Goal: Transaction & Acquisition: Purchase product/service

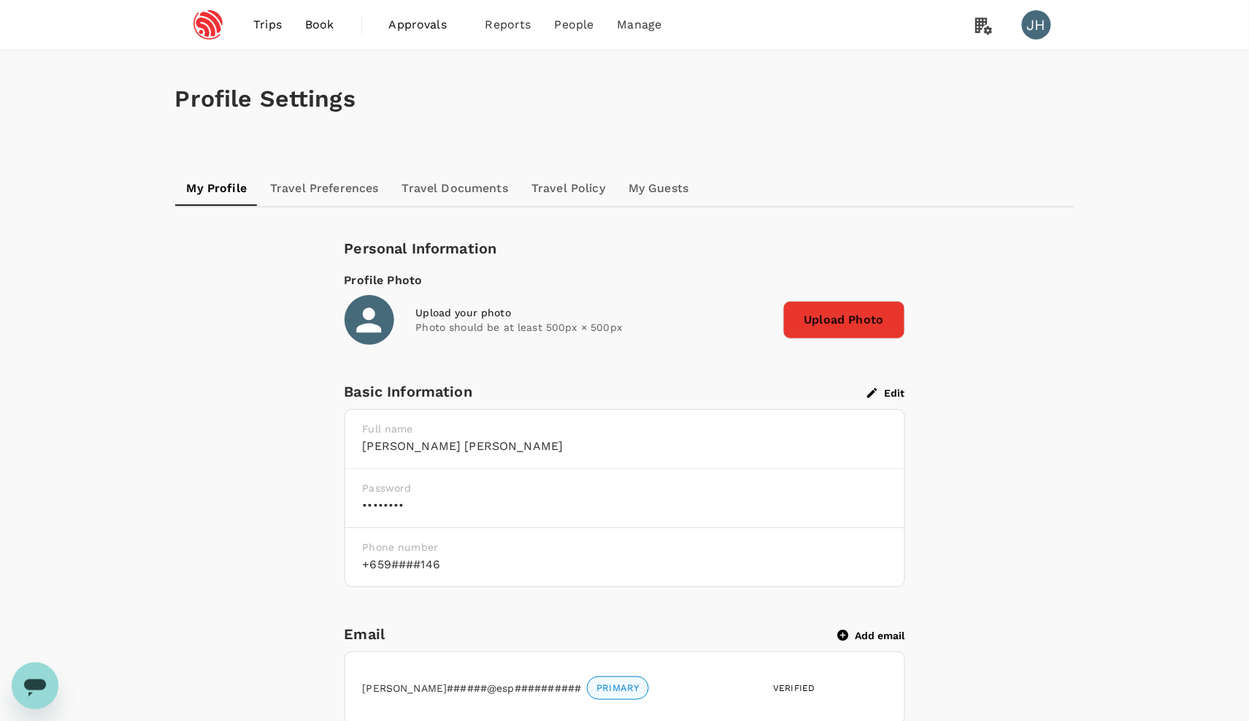
click at [265, 31] on span "Trips" at bounding box center [267, 25] width 28 height 18
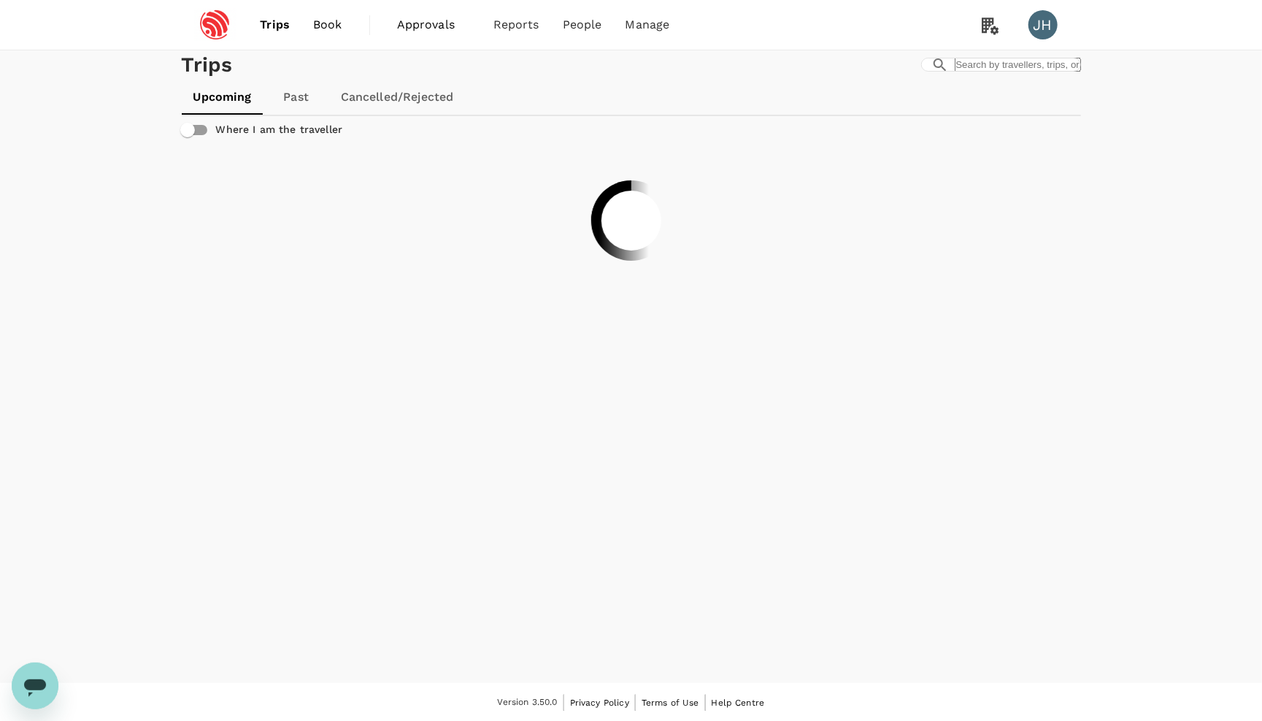
click at [341, 30] on span "Book" at bounding box center [327, 25] width 29 height 18
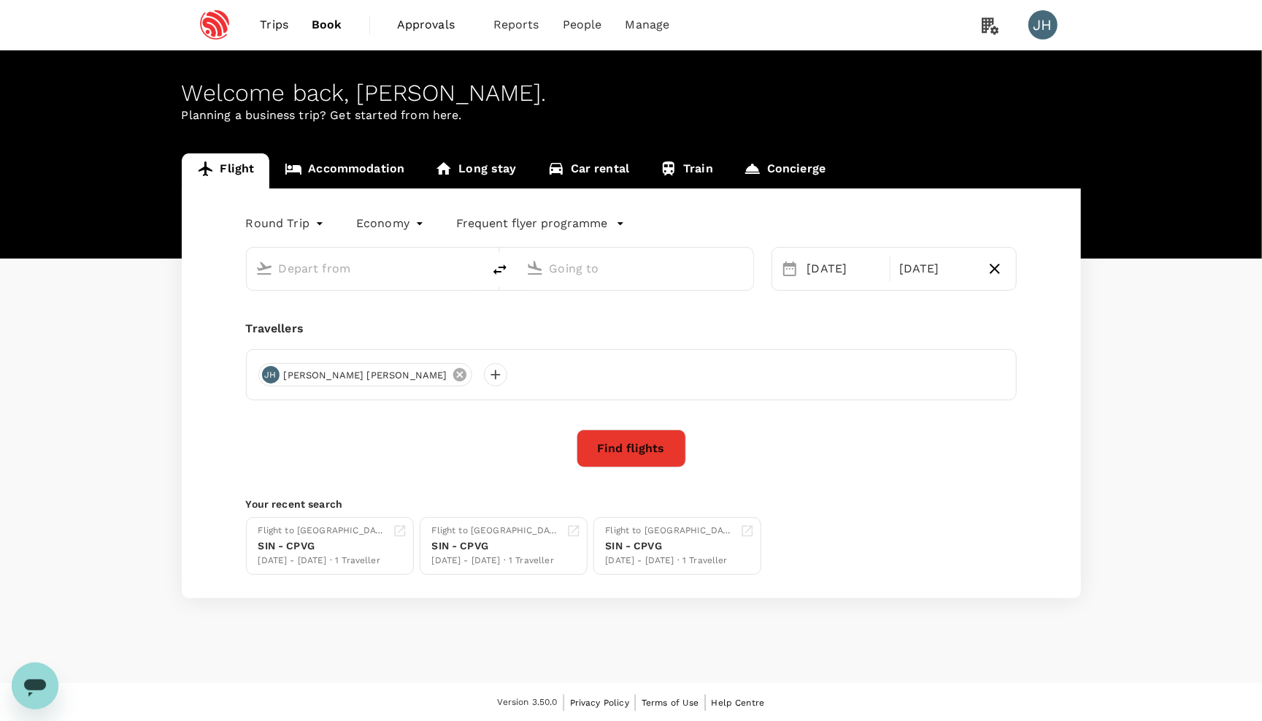
click at [453, 372] on icon at bounding box center [459, 374] width 13 height 13
click at [269, 377] on div at bounding box center [269, 374] width 23 height 23
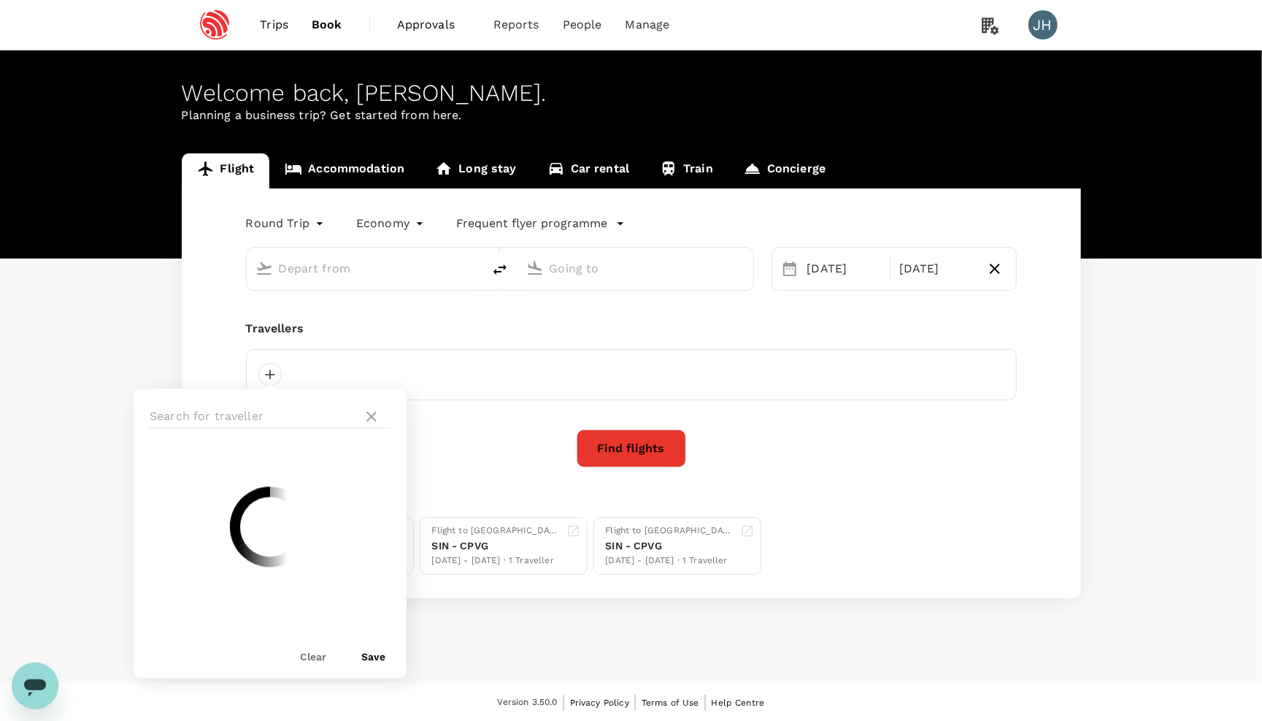
type input "Singapore Changi (SIN)"
type input "[GEOGRAPHIC_DATA], [GEOGRAPHIC_DATA] (any)"
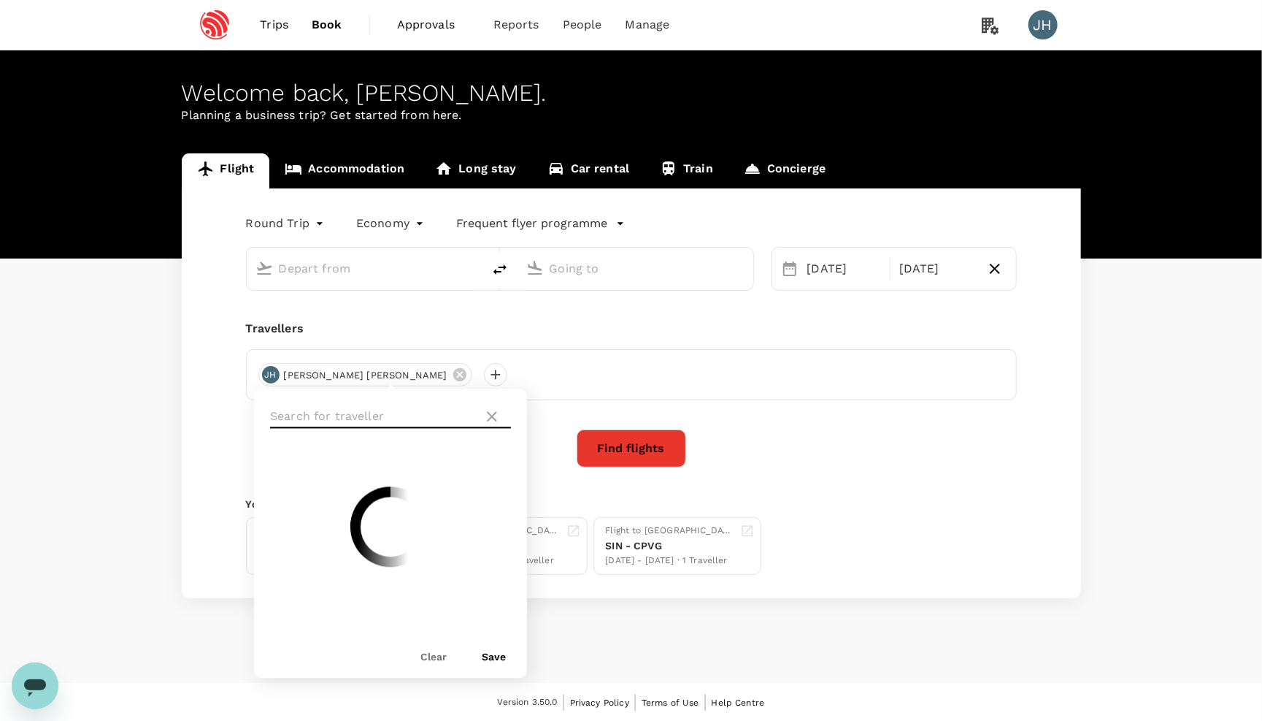
click at [293, 412] on div at bounding box center [390, 416] width 273 height 55
type input "Singapore Changi (SIN)"
type input "[GEOGRAPHIC_DATA], [GEOGRAPHIC_DATA] (any)"
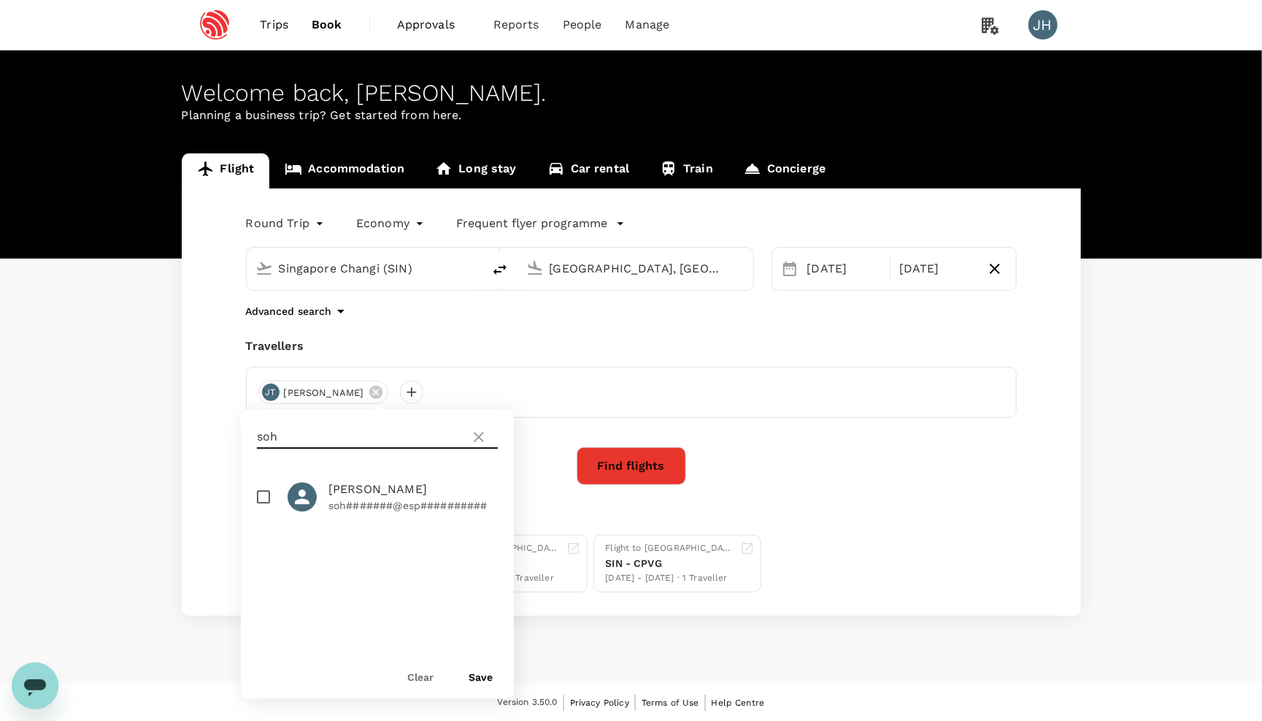
type input "soh"
click at [269, 488] on input "checkbox" at bounding box center [263, 497] width 31 height 31
checkbox input "true"
click at [487, 674] on button "Save" at bounding box center [481, 678] width 24 height 12
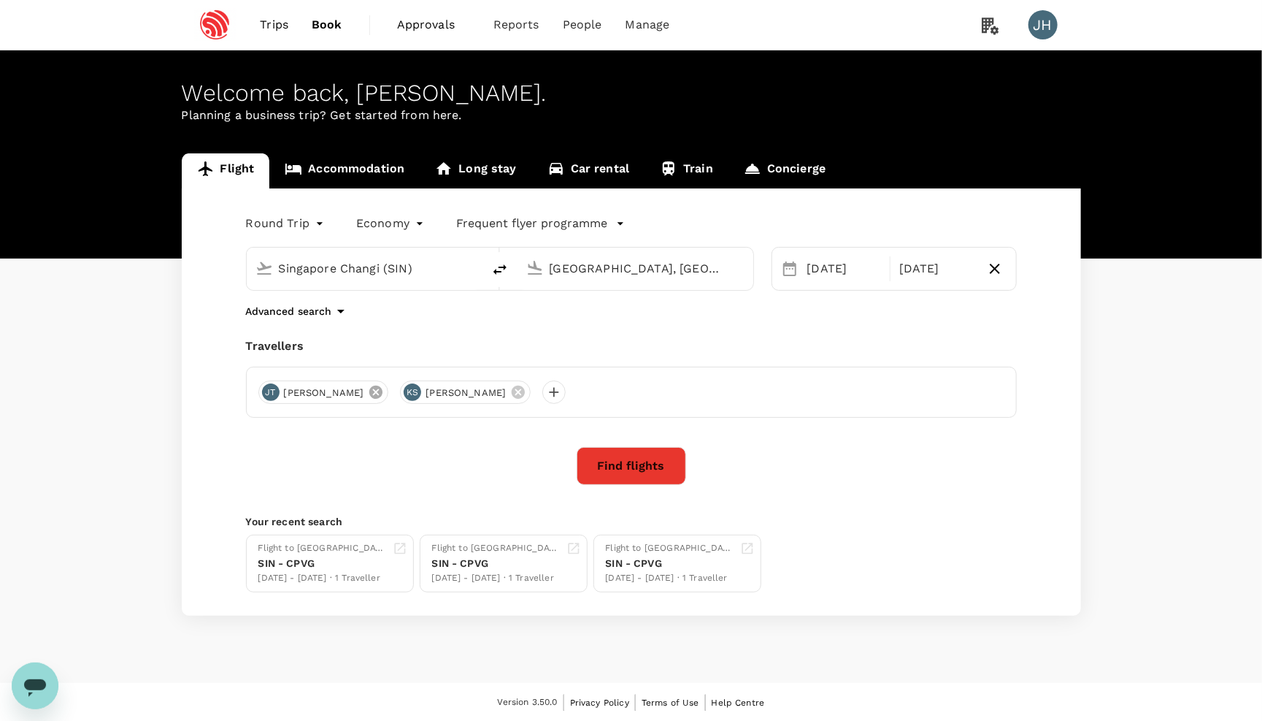
click at [369, 393] on icon at bounding box center [375, 391] width 13 height 13
click at [400, 402] on div at bounding box center [411, 391] width 23 height 23
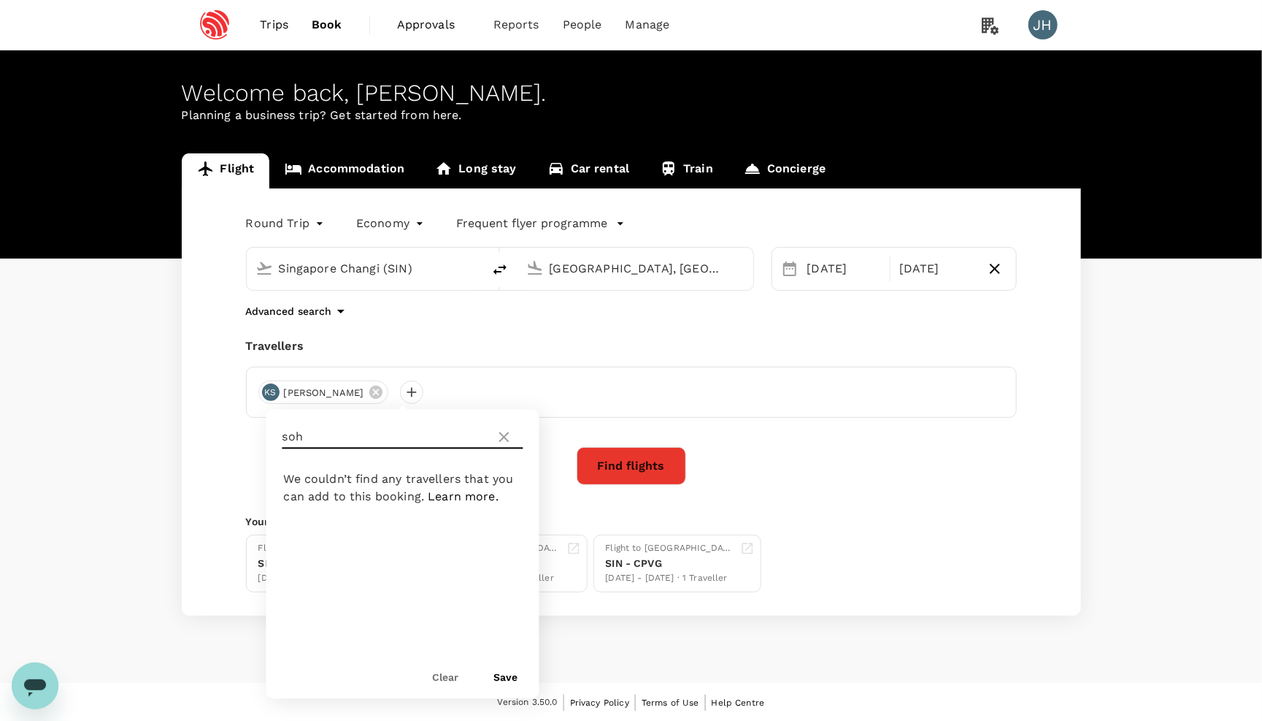
drag, startPoint x: 383, startPoint y: 430, endPoint x: 244, endPoint y: 423, distance: 138.9
click at [242, 424] on div "Round Trip roundtrip Economy economy Frequent flyer programme Singapore Changi …" at bounding box center [631, 401] width 899 height 427
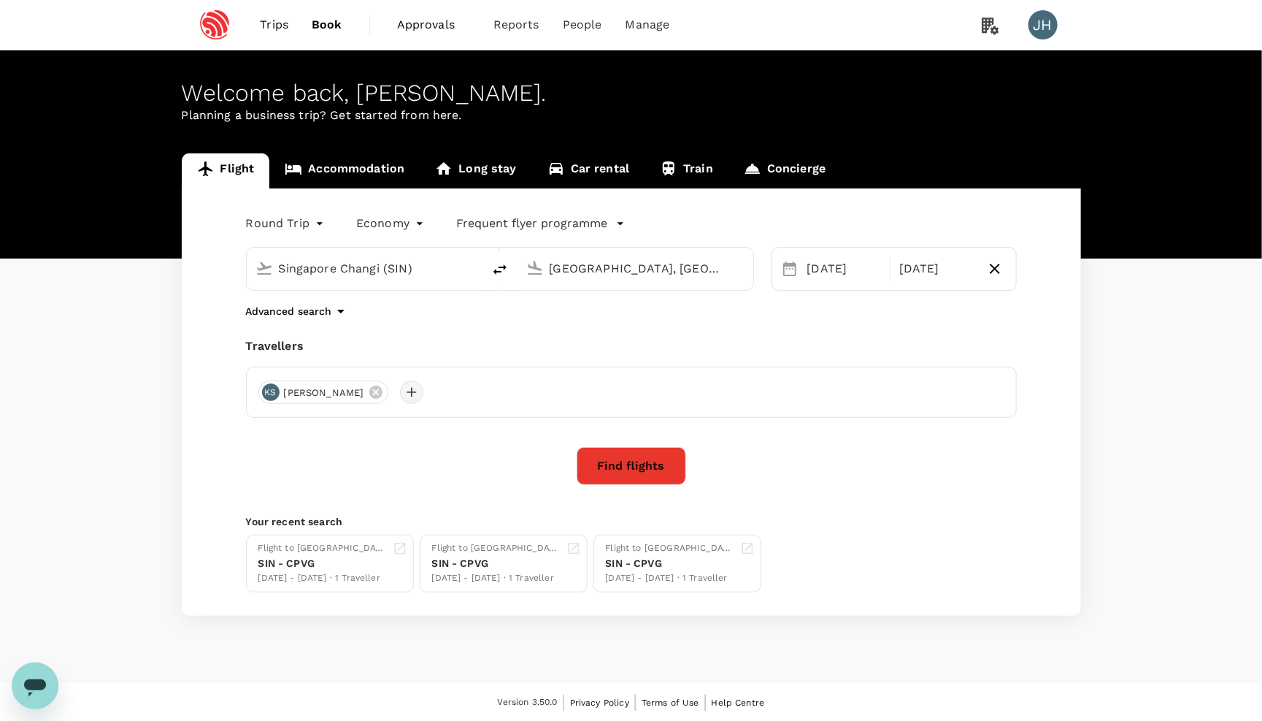
click at [400, 393] on div at bounding box center [411, 391] width 23 height 23
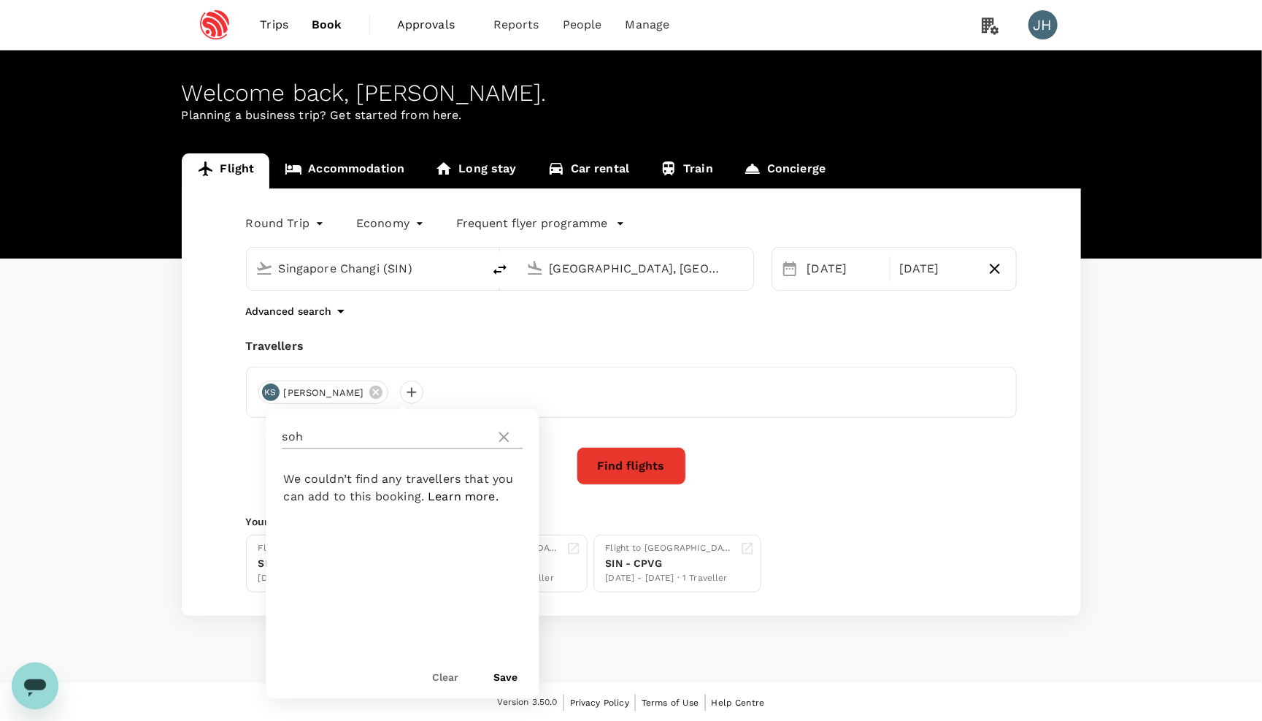
click at [512, 437] on icon at bounding box center [505, 438] width 18 height 18
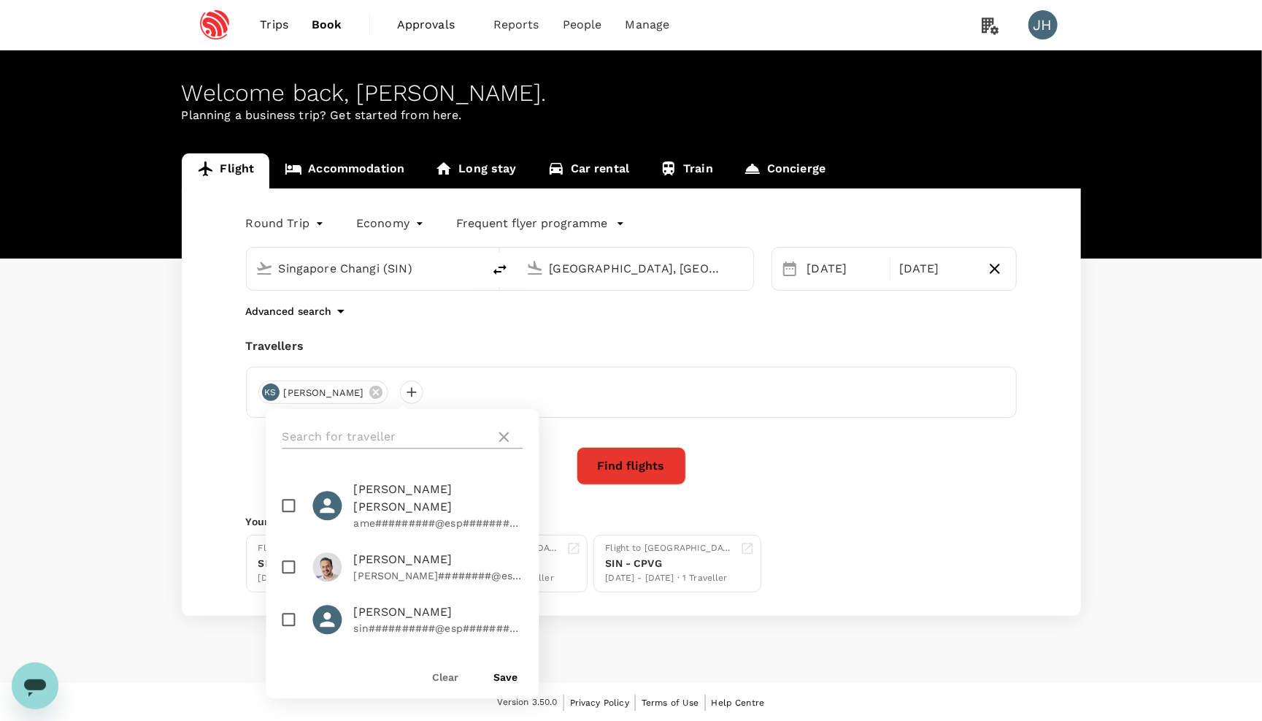
click at [410, 435] on input "text" at bounding box center [386, 437] width 207 height 23
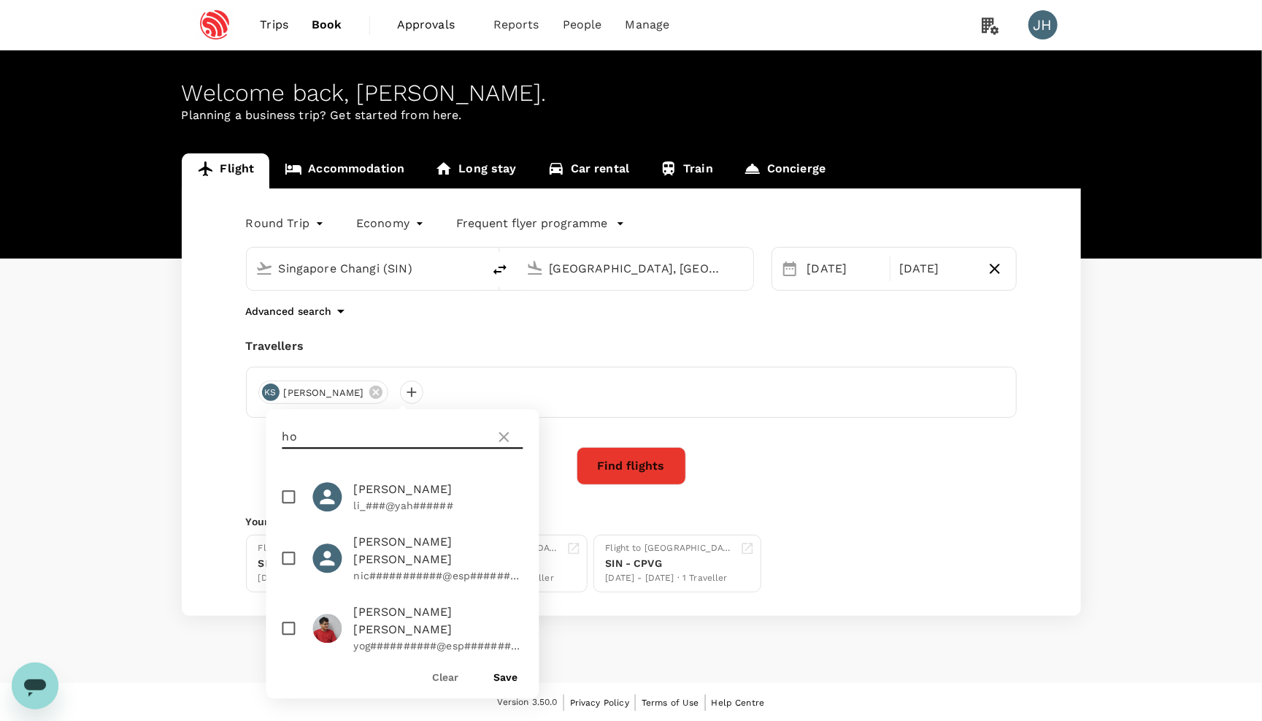
type input "ho"
click at [290, 494] on input "checkbox" at bounding box center [289, 497] width 31 height 31
checkbox input "true"
click at [494, 677] on button "Save" at bounding box center [506, 678] width 24 height 12
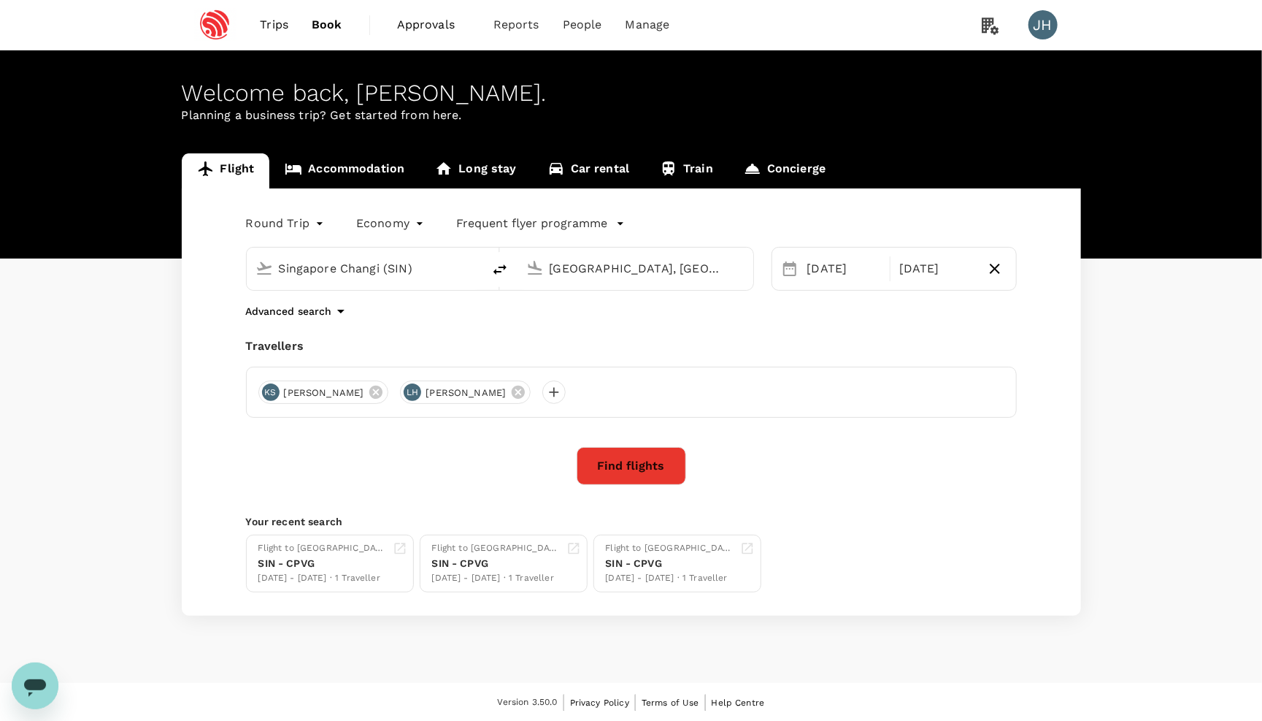
click at [807, 288] on div "[DATE] Nov" at bounding box center [894, 269] width 245 height 44
click at [808, 274] on div "[DATE]" at bounding box center [845, 268] width 86 height 29
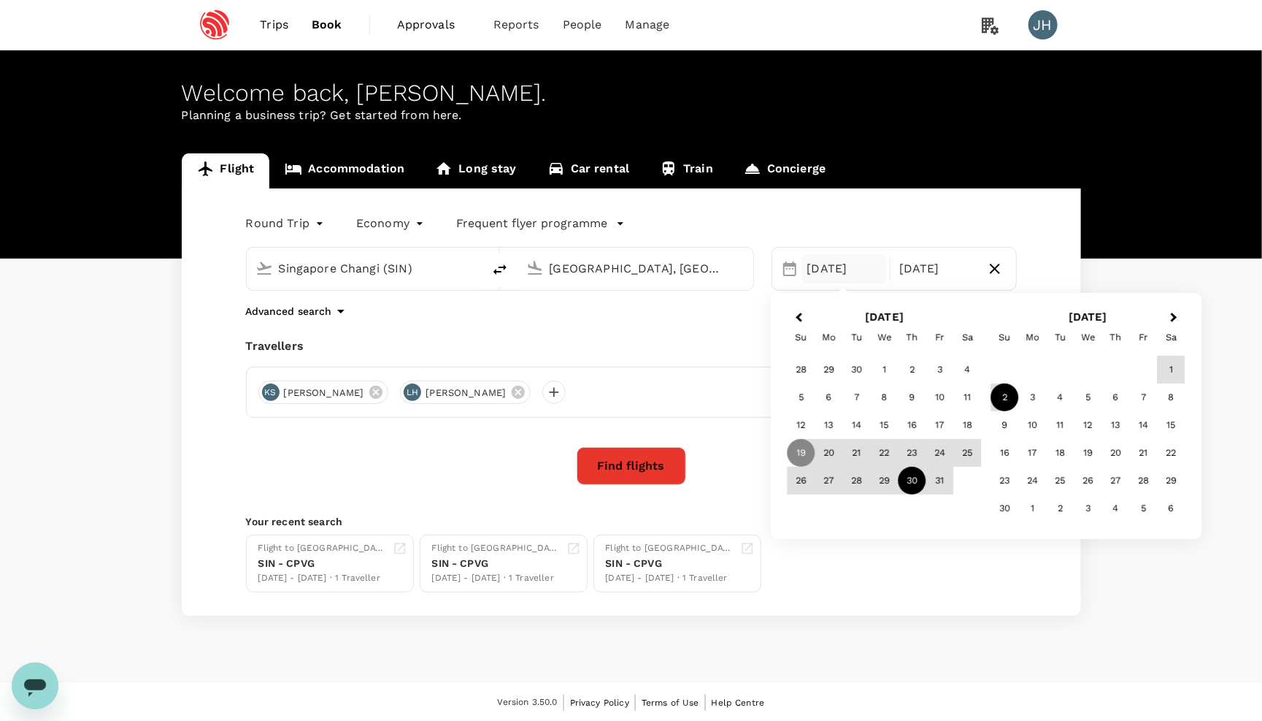
click at [904, 471] on div "30" at bounding box center [913, 480] width 28 height 28
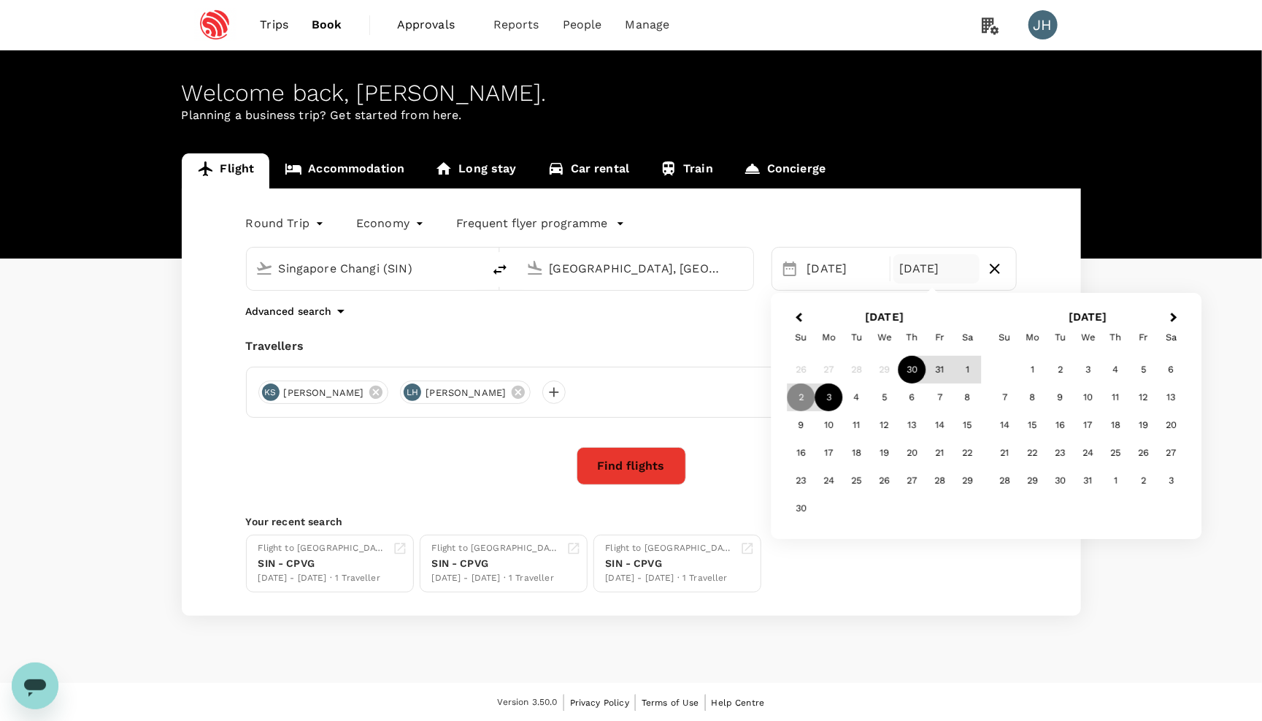
click at [824, 395] on div "3" at bounding box center [829, 397] width 28 height 28
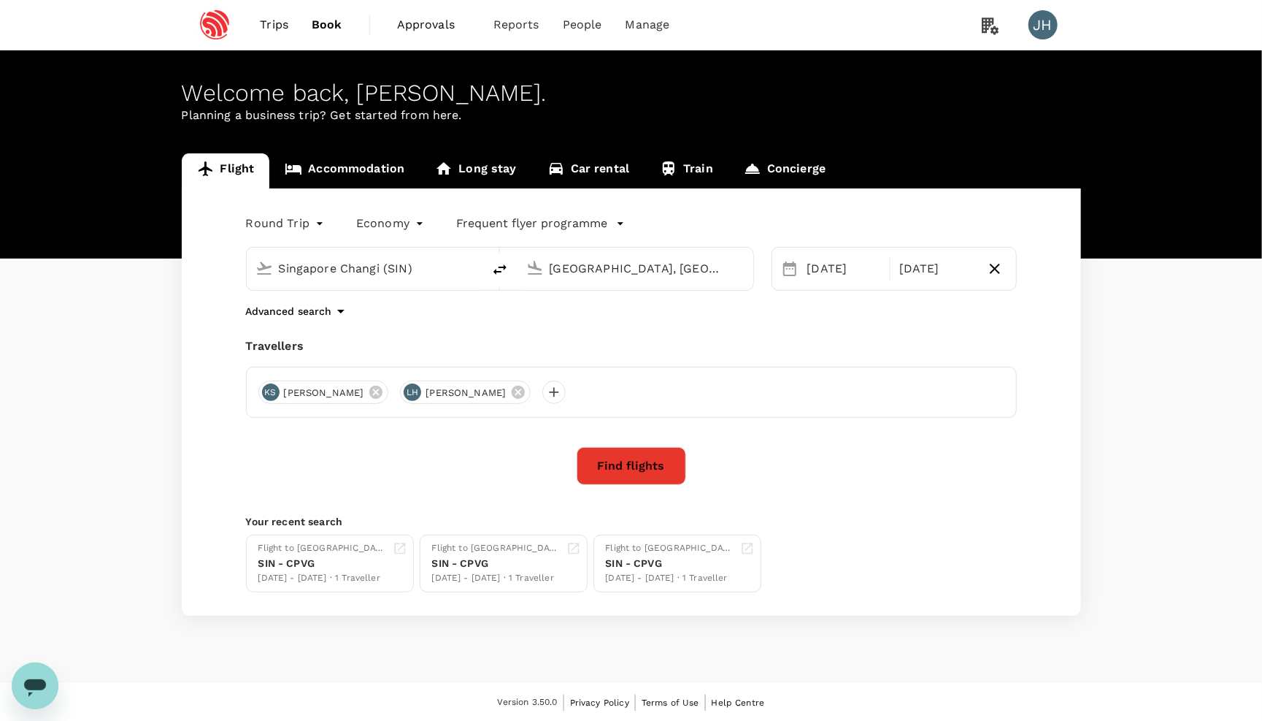
click at [594, 473] on button "Find flights" at bounding box center [632, 466] width 110 height 38
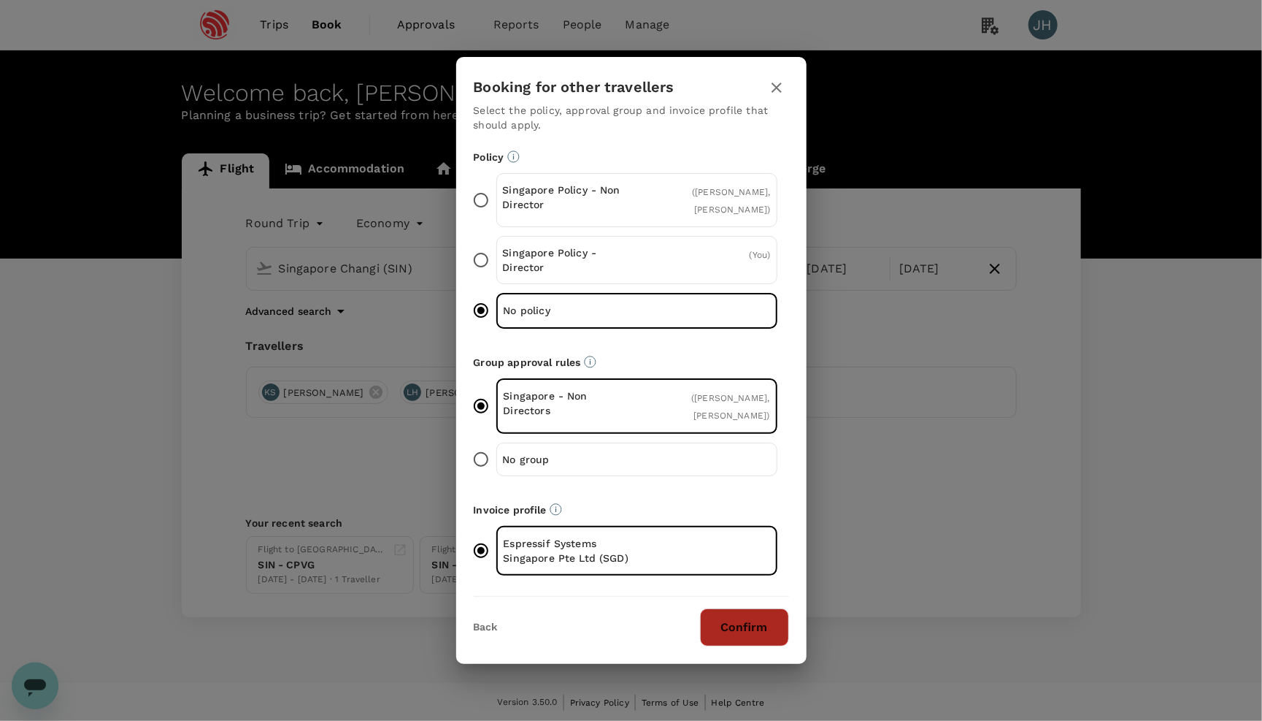
click at [723, 639] on button "Confirm" at bounding box center [744, 627] width 89 height 38
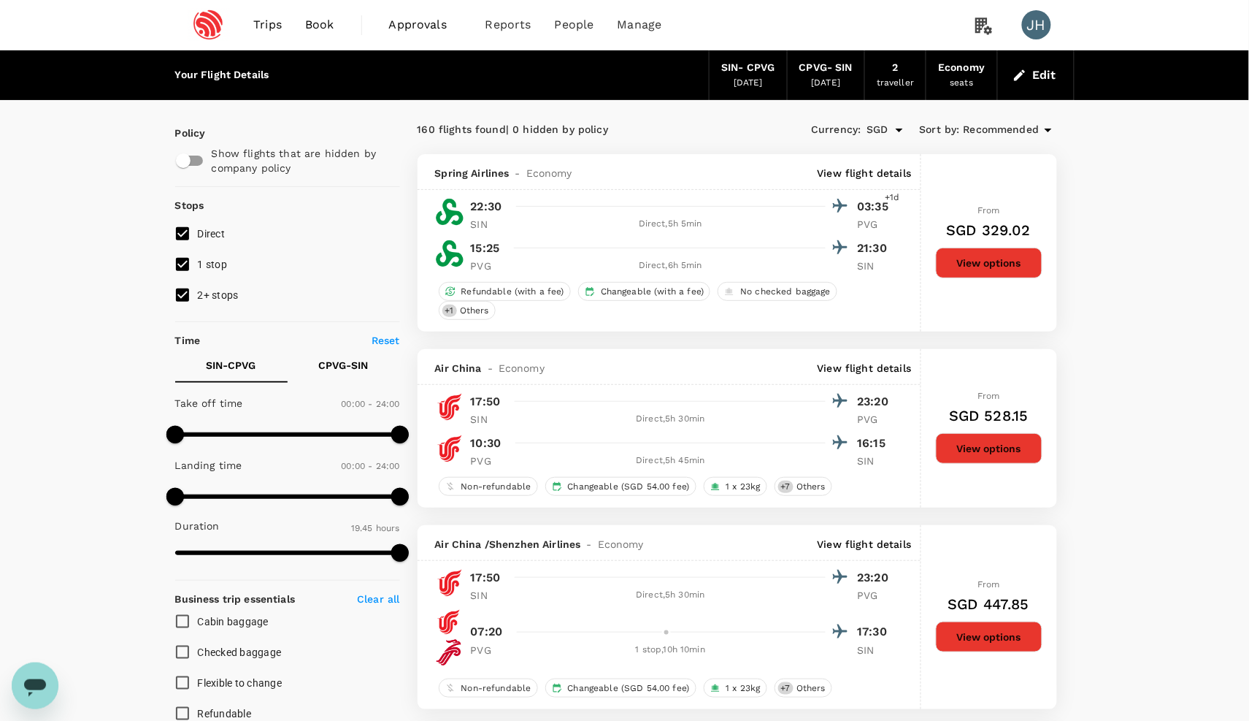
click at [193, 304] on input "2+ stops" at bounding box center [182, 295] width 31 height 31
checkbox input "false"
click at [189, 274] on input "1 stop" at bounding box center [182, 264] width 31 height 31
checkbox input "false"
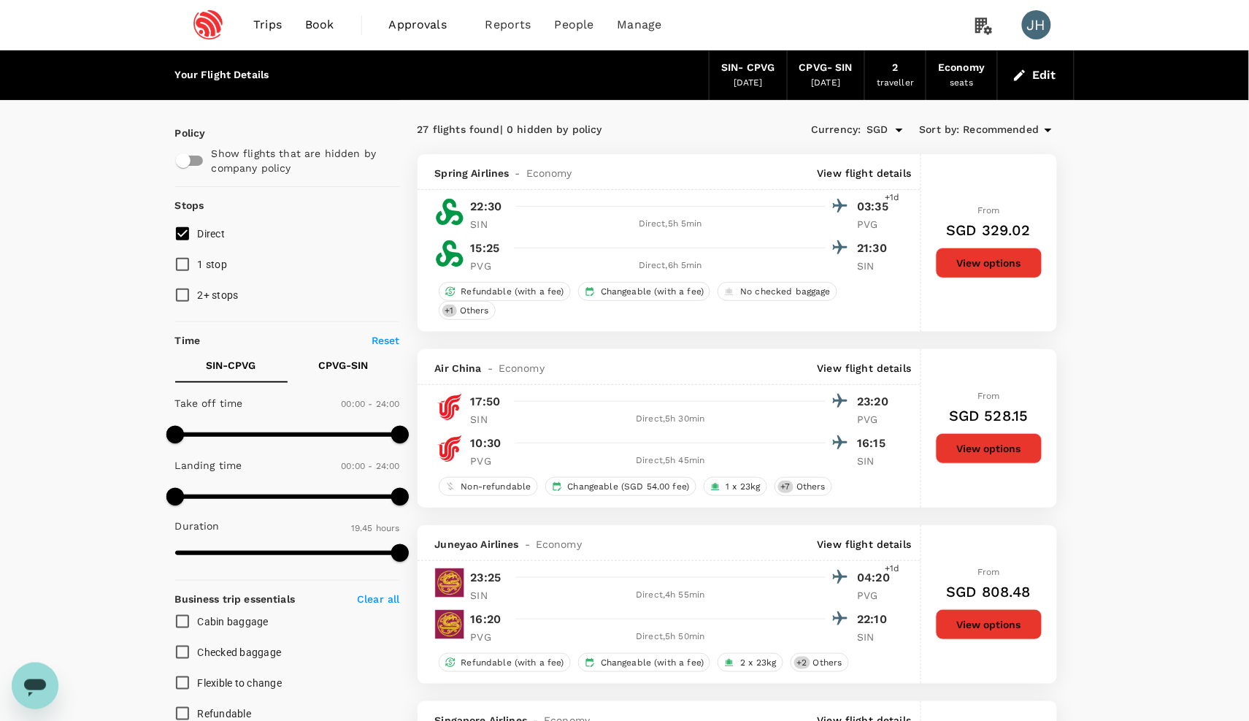
click at [980, 118] on div "Currency : SGD Sort by : Recommended" at bounding box center [897, 130] width 320 height 25
click at [1001, 125] on span "Recommended" at bounding box center [1002, 130] width 76 height 16
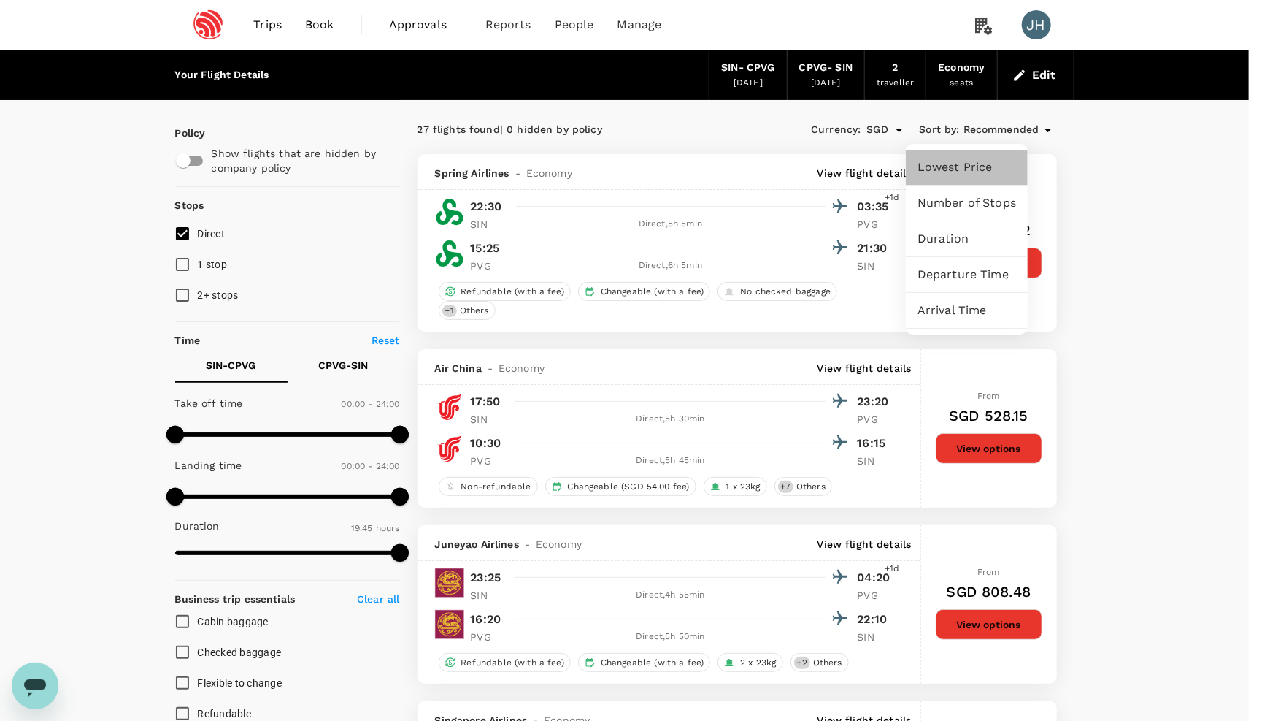
click at [1007, 151] on div "Lowest Price" at bounding box center [967, 167] width 122 height 35
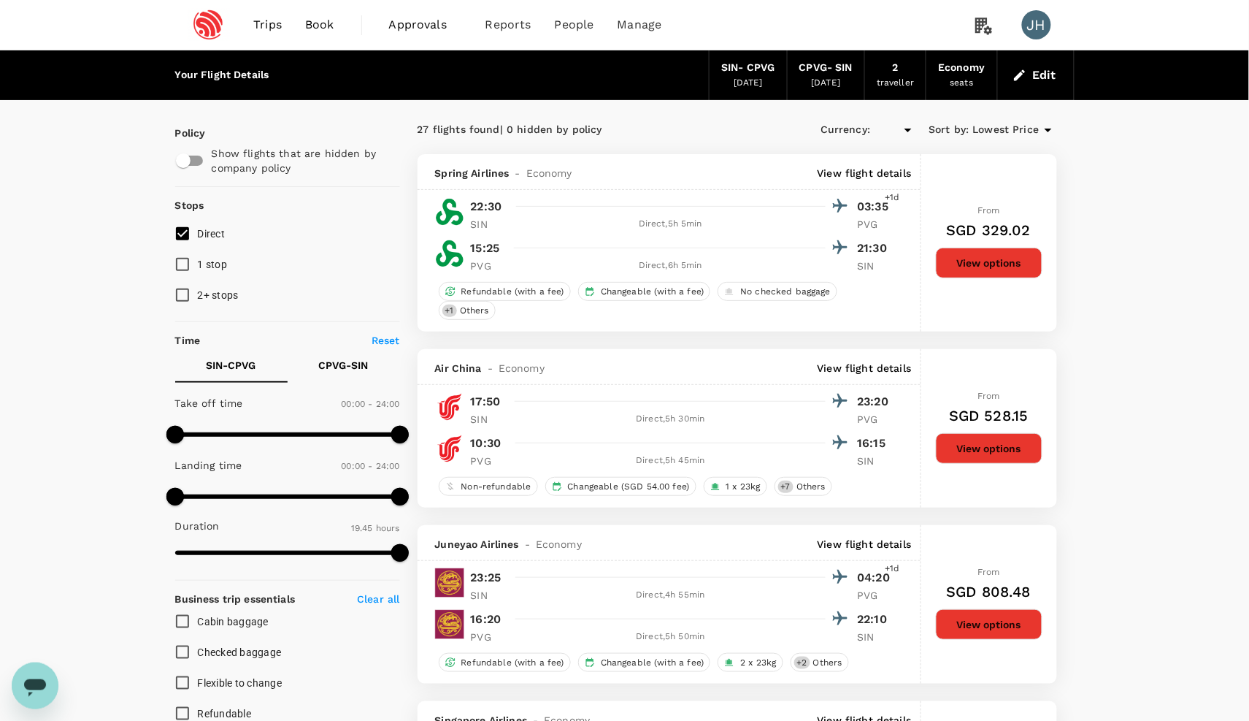
type input "SGD"
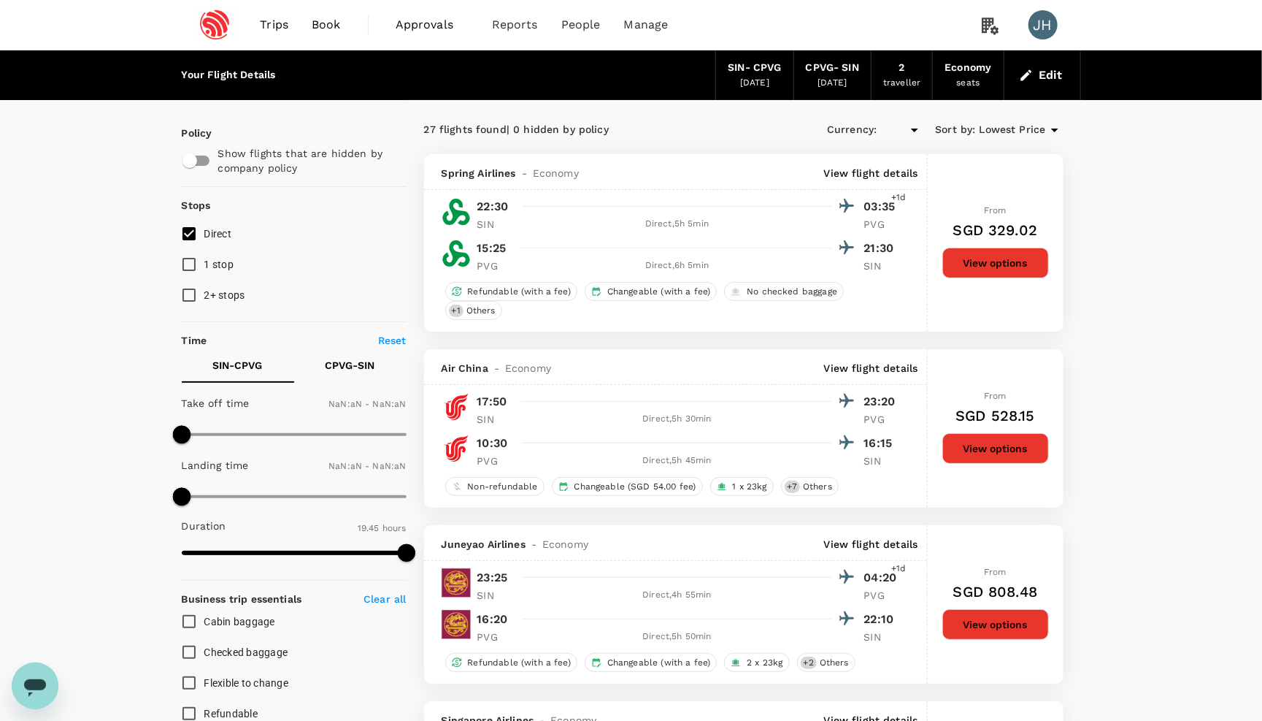
type input "SGD"
type input "1440"
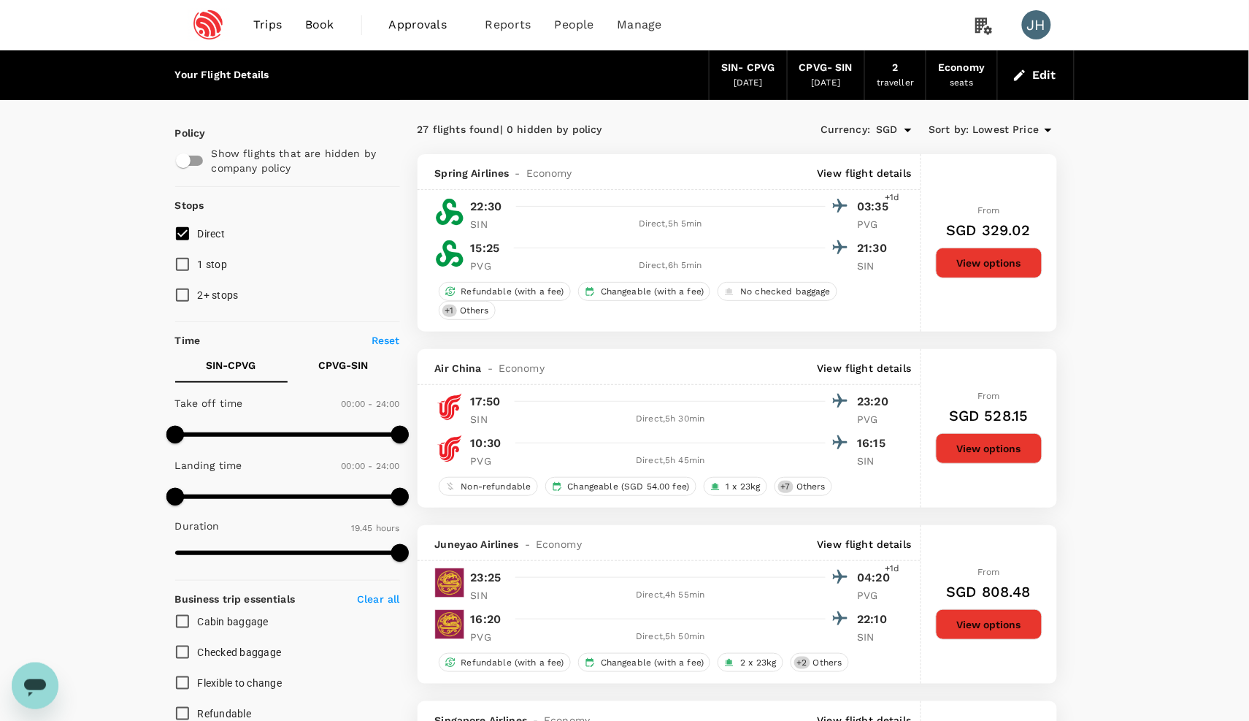
click at [1039, 74] on button "Edit" at bounding box center [1036, 75] width 53 height 23
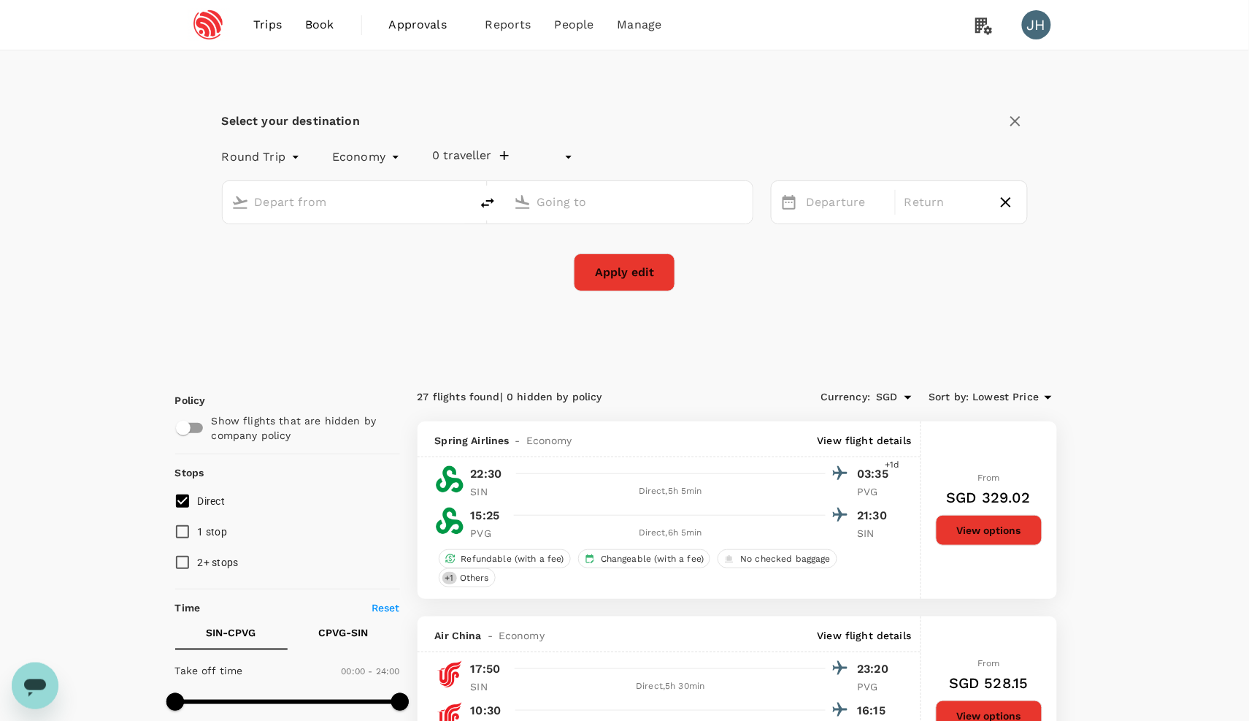
type input "undefined, undefined (any)"
type input "Singapore Changi (SIN)"
type input "[GEOGRAPHIC_DATA], [GEOGRAPHIC_DATA] (any)"
click at [639, 109] on div "Select your destination" at bounding box center [625, 121] width 806 height 25
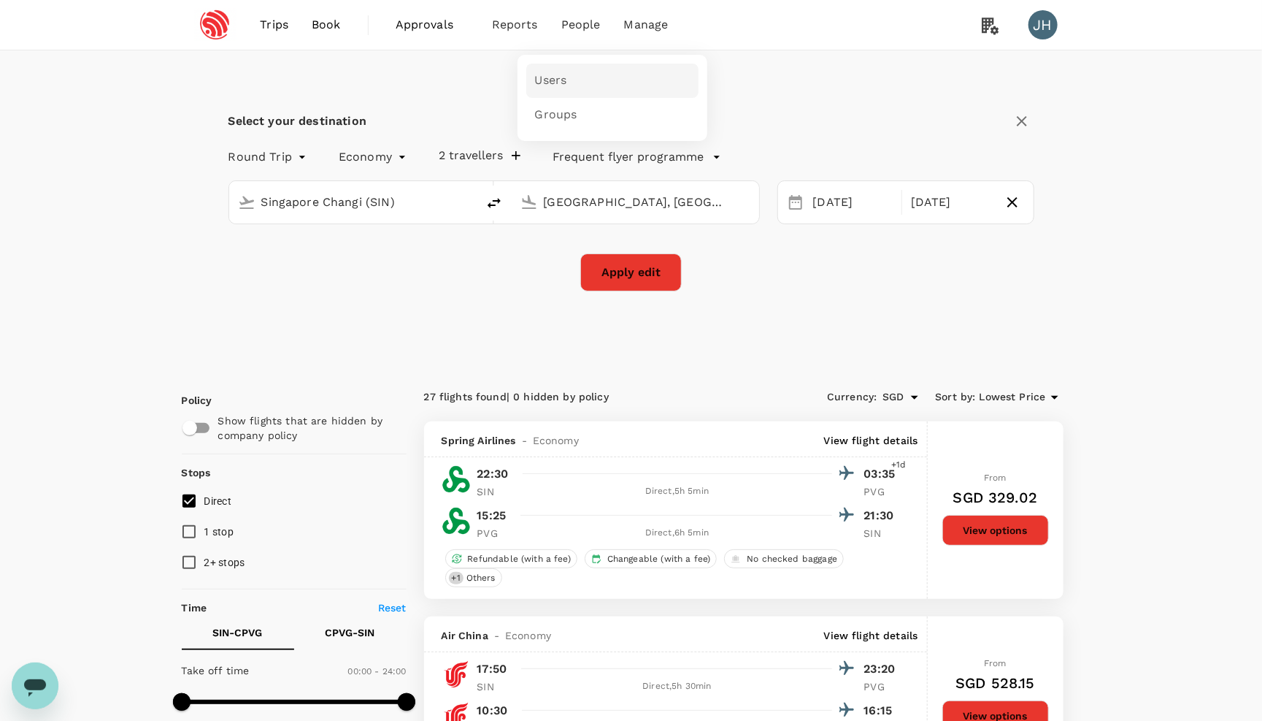
click at [558, 78] on span "Users" at bounding box center [551, 80] width 32 height 17
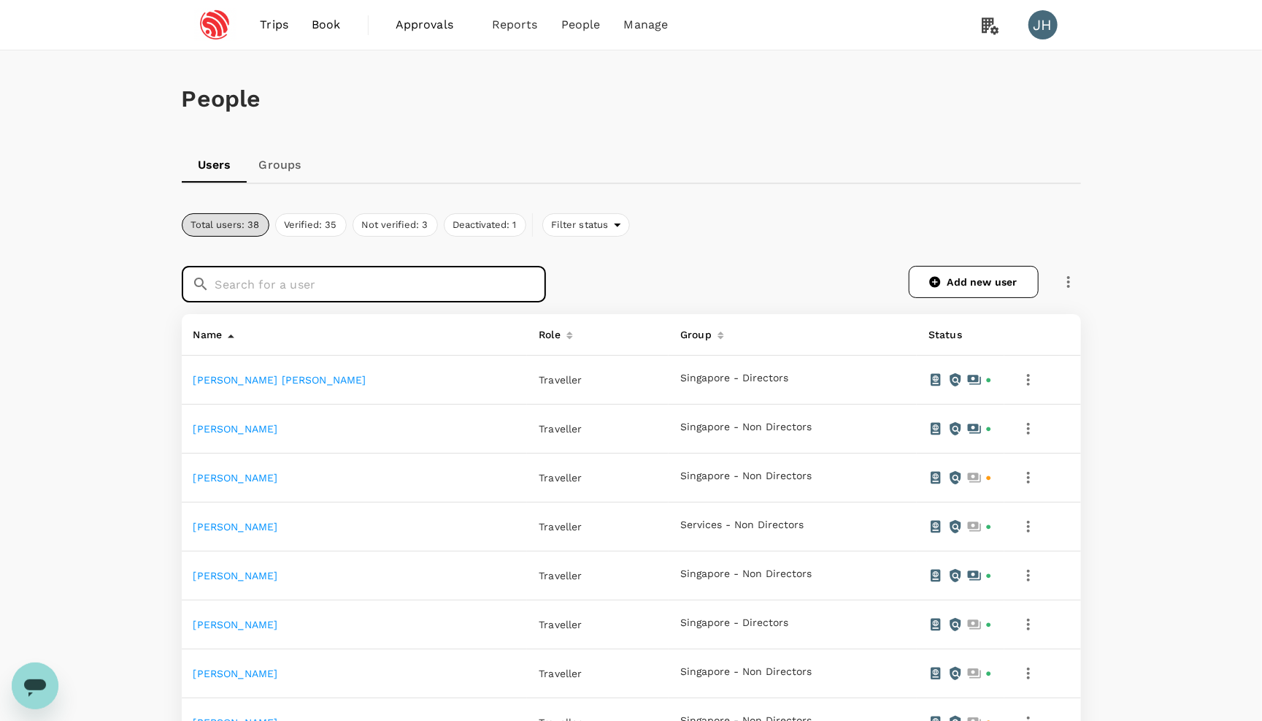
click at [370, 290] on input "text" at bounding box center [380, 284] width 331 height 37
type input "wu"
click at [505, 297] on input "wu" at bounding box center [380, 284] width 331 height 37
click at [980, 279] on link "Add new user" at bounding box center [974, 282] width 130 height 32
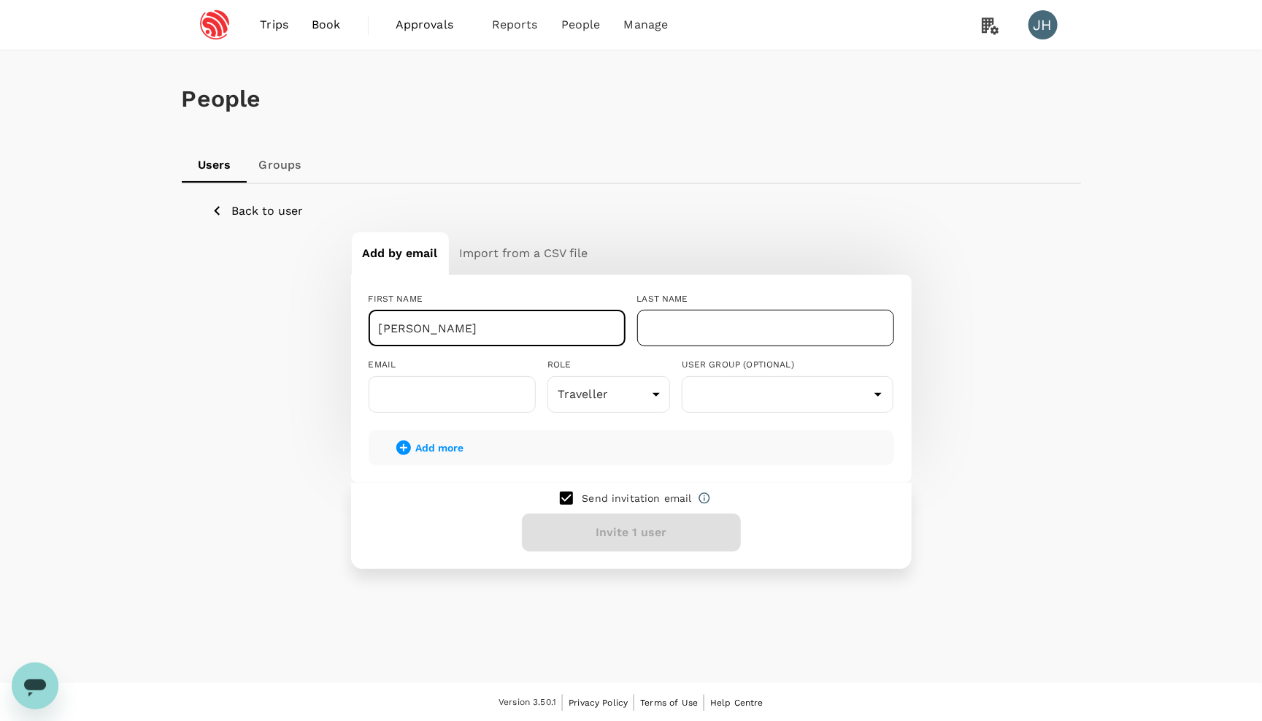
type input "Yu Jian"
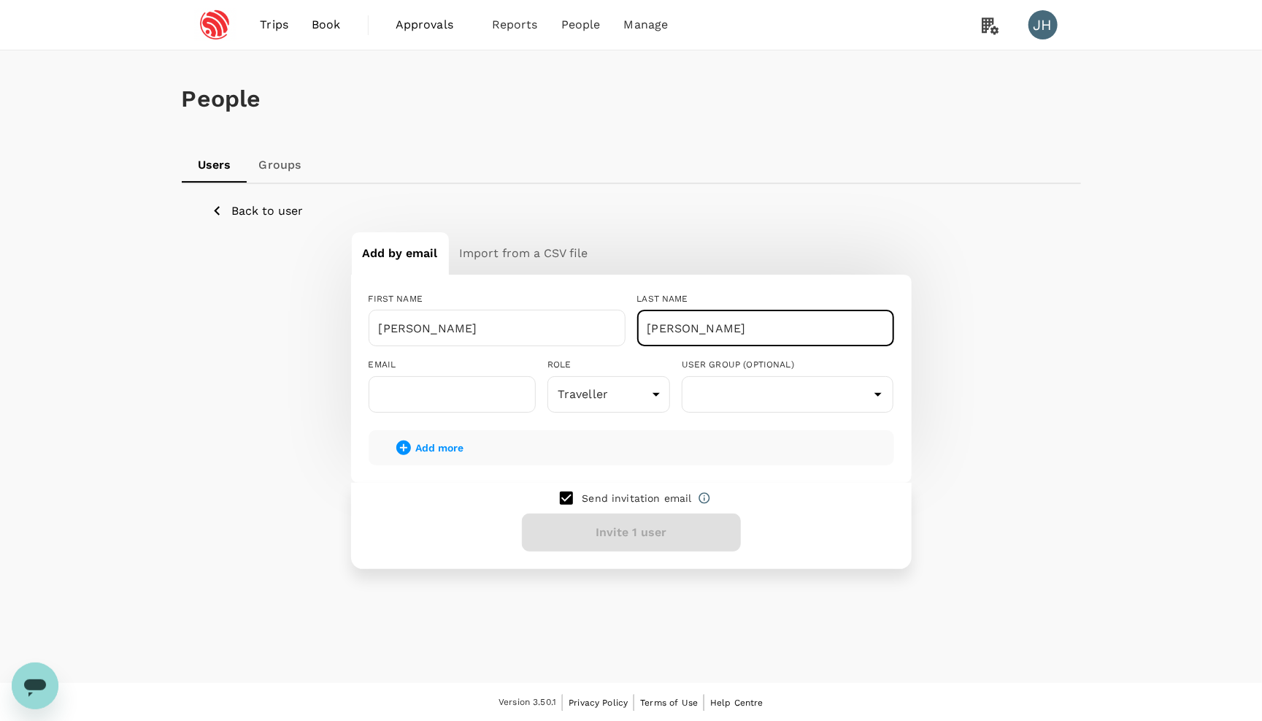
click at [669, 339] on input "Wu" at bounding box center [765, 328] width 257 height 37
type input "Wu"
click at [571, 318] on input "Yu Jian" at bounding box center [497, 328] width 257 height 37
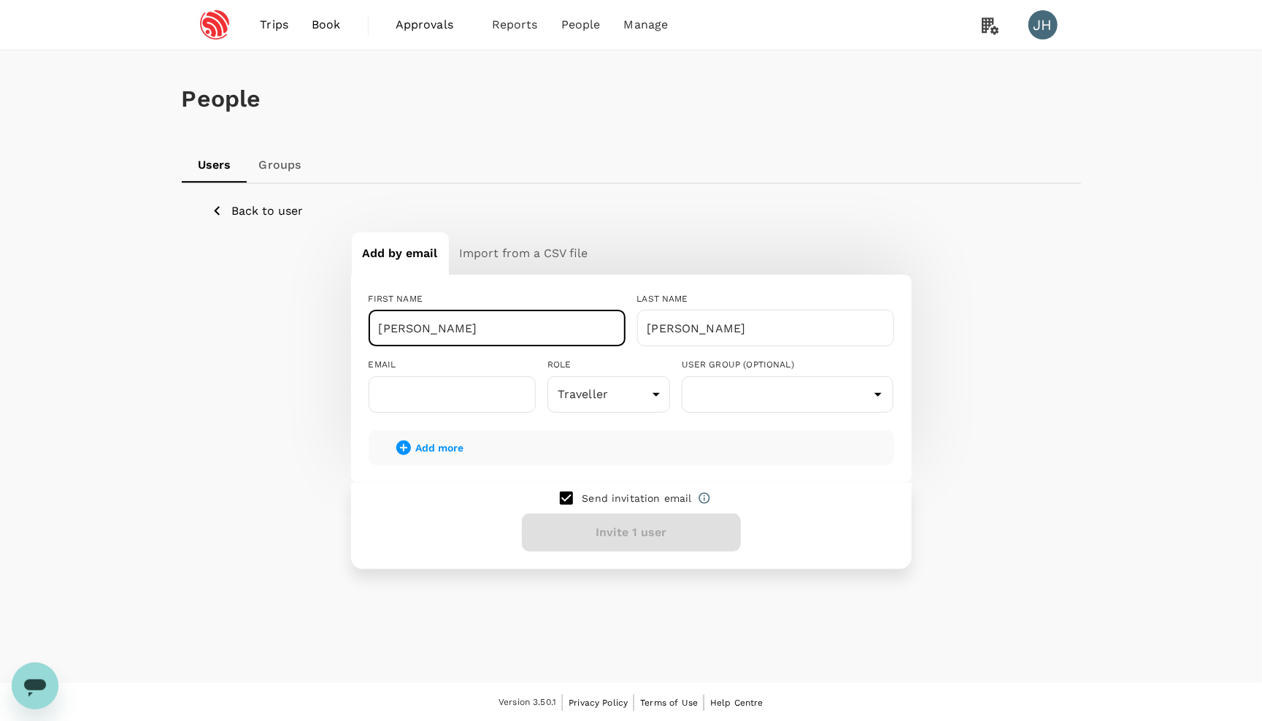
click at [569, 330] on input "Yu Jian" at bounding box center [497, 328] width 257 height 37
type input "Yu Jian"
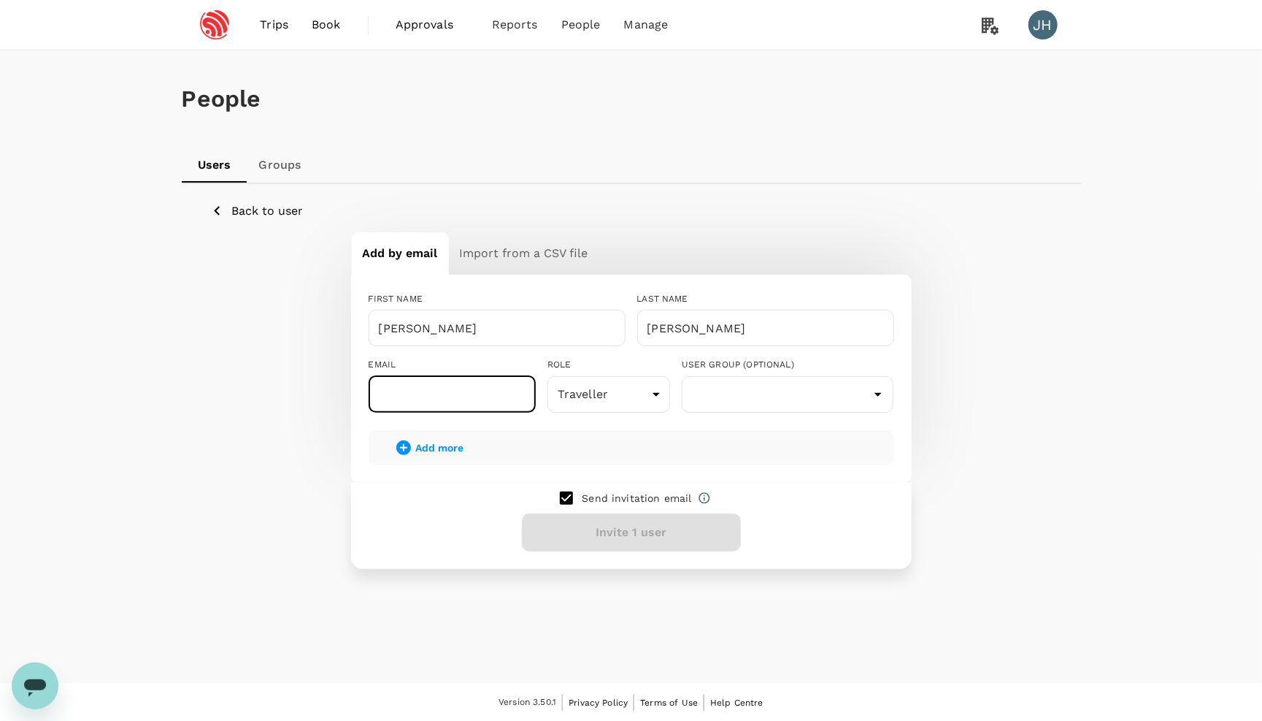
click at [472, 400] on input "text" at bounding box center [452, 394] width 167 height 37
paste input "wuyujian@espressif.com"
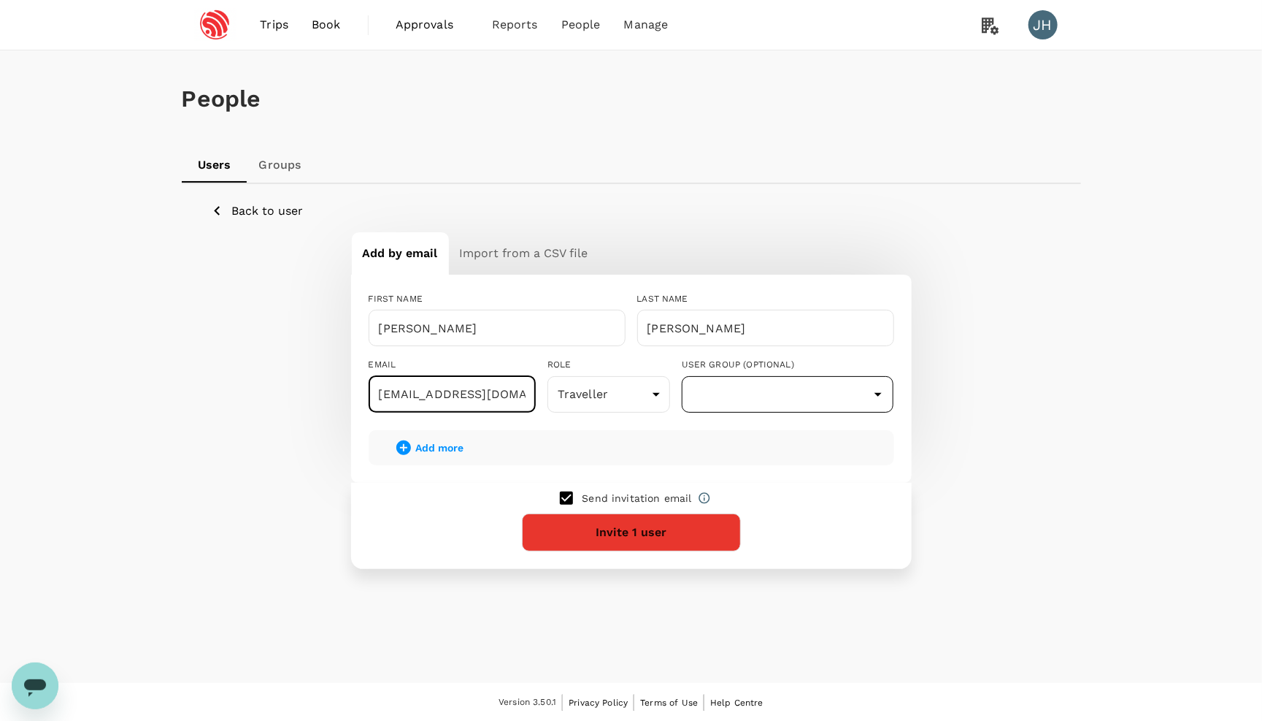
type input "wuyujian@espressif.com"
click at [746, 405] on input "text" at bounding box center [787, 394] width 205 height 28
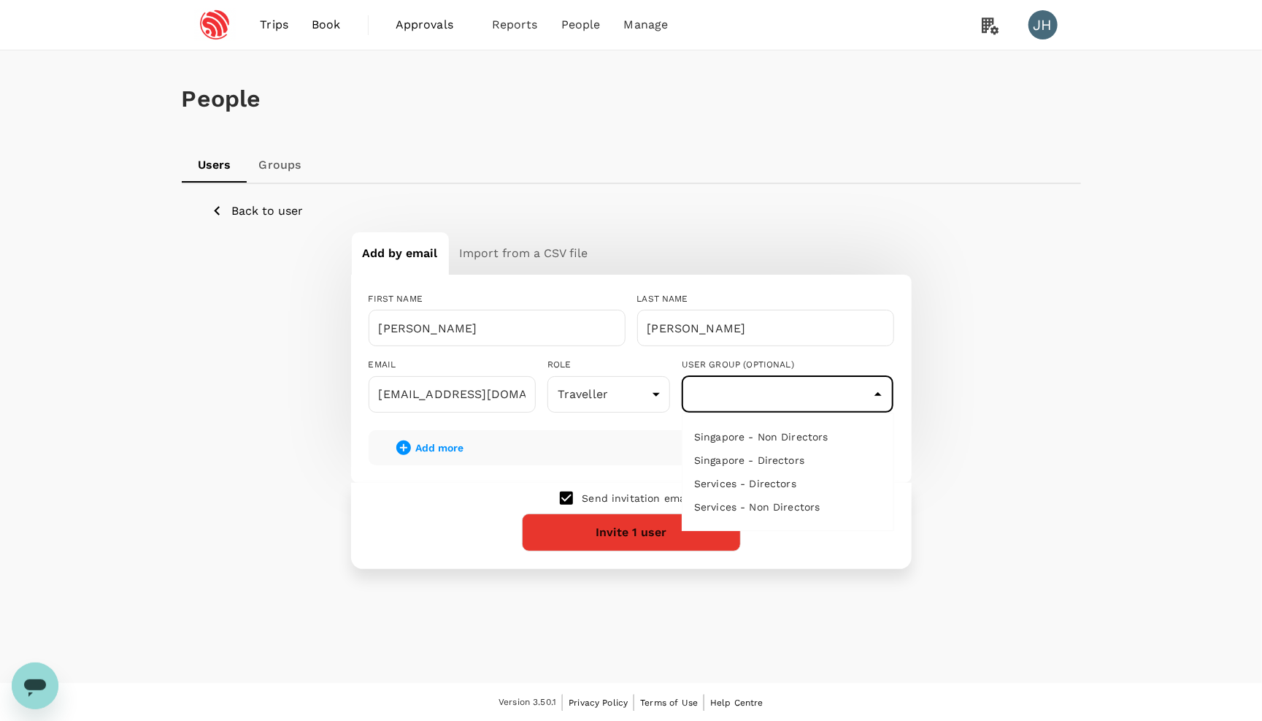
click at [742, 437] on li "Singapore - Non Directors" at bounding box center [788, 436] width 211 height 23
type input "Singapore - Non Directors"
click at [688, 537] on button "Invite 1 user" at bounding box center [631, 532] width 219 height 38
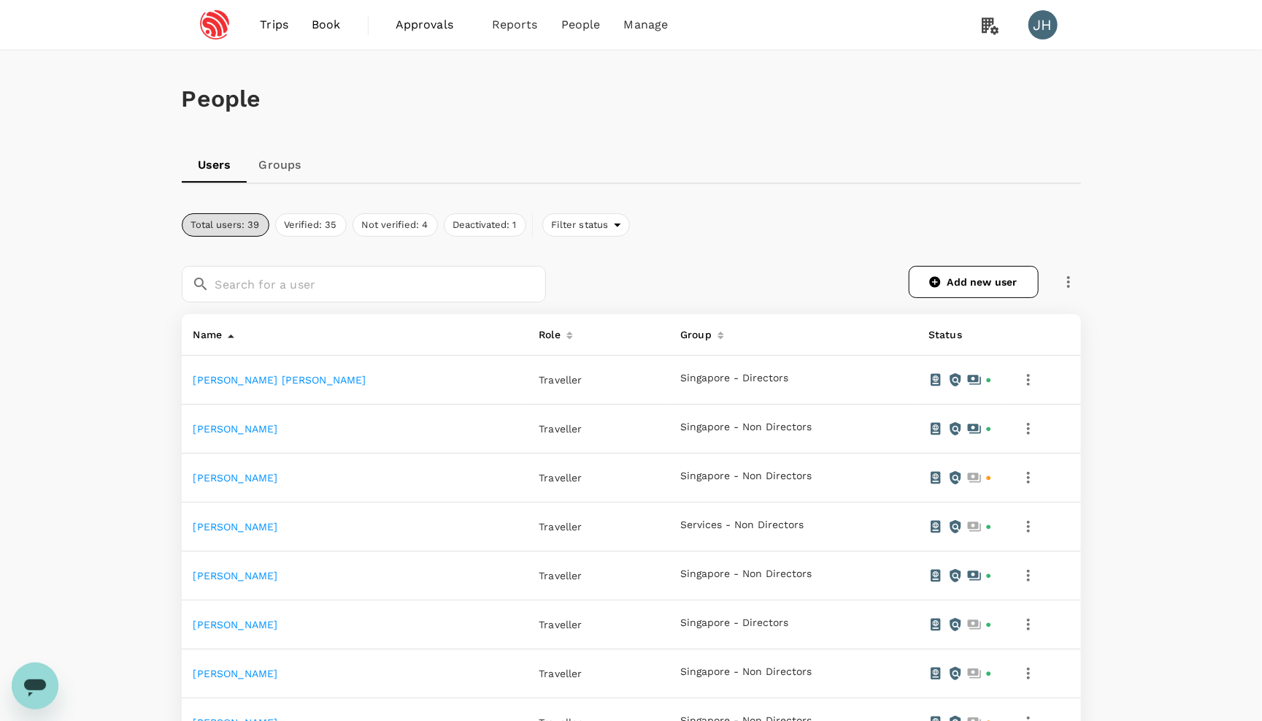
click at [315, 18] on span "Book" at bounding box center [326, 25] width 29 height 18
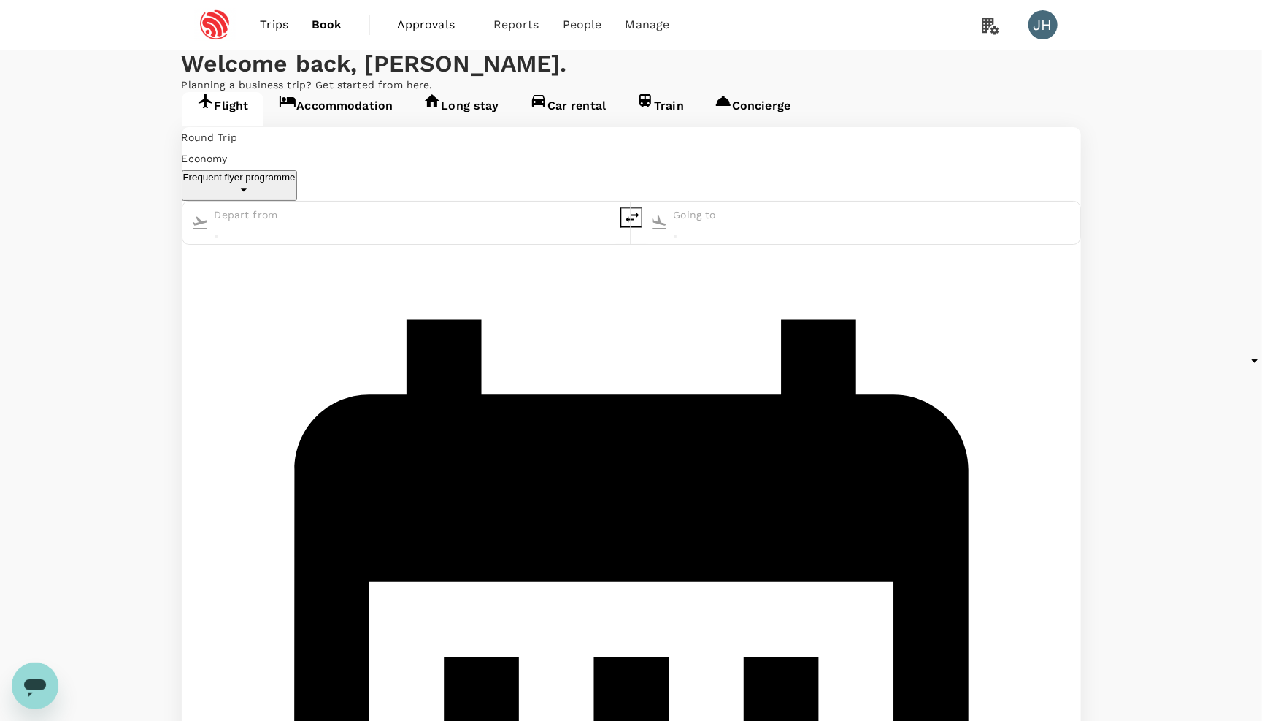
click at [339, 226] on input "text" at bounding box center [277, 214] width 125 height 21
type input "Singapore Changi (SIN)"
type input "[GEOGRAPHIC_DATA], [GEOGRAPHIC_DATA] (any)"
type input "Singapore Changi (SIN)"
type input "[GEOGRAPHIC_DATA], [GEOGRAPHIC_DATA] (any)"
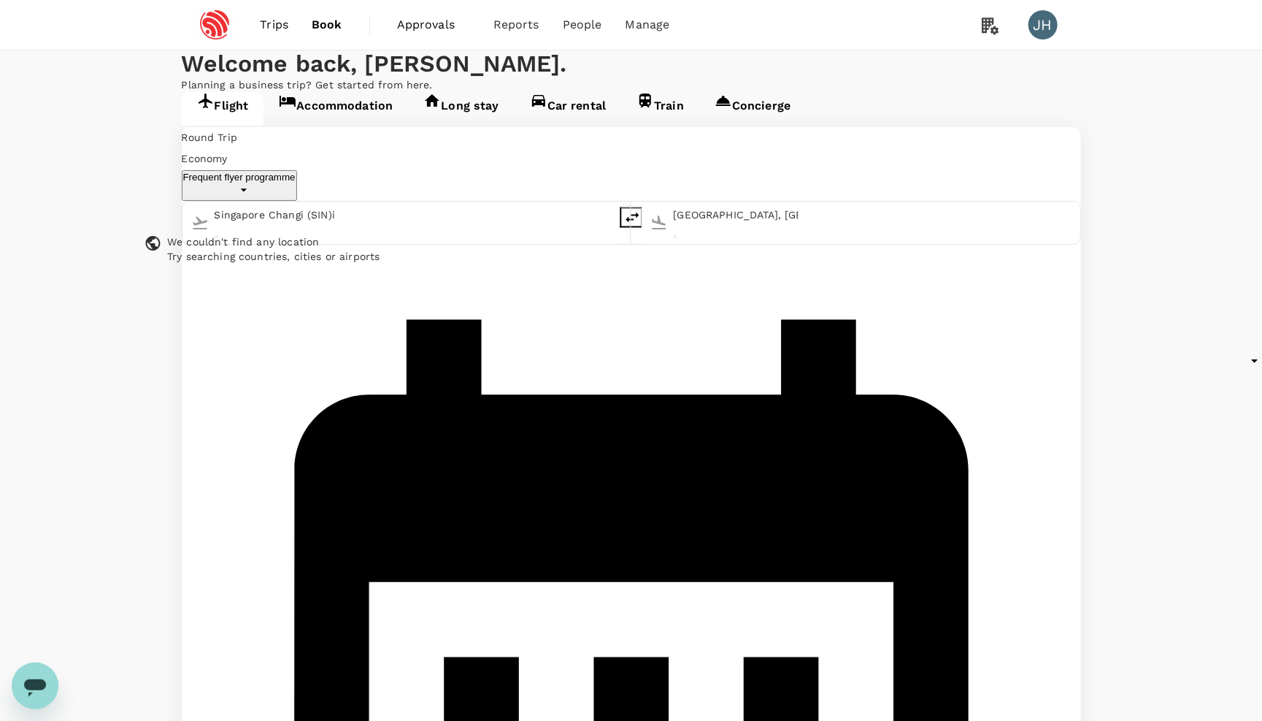
type input "Singapore Changi (SIN)"
click at [642, 244] on div "[GEOGRAPHIC_DATA], [GEOGRAPHIC_DATA] (any)" at bounding box center [861, 222] width 439 height 42
click at [674, 226] on input "[GEOGRAPHIC_DATA], [GEOGRAPHIC_DATA] (any)" at bounding box center [736, 214] width 125 height 21
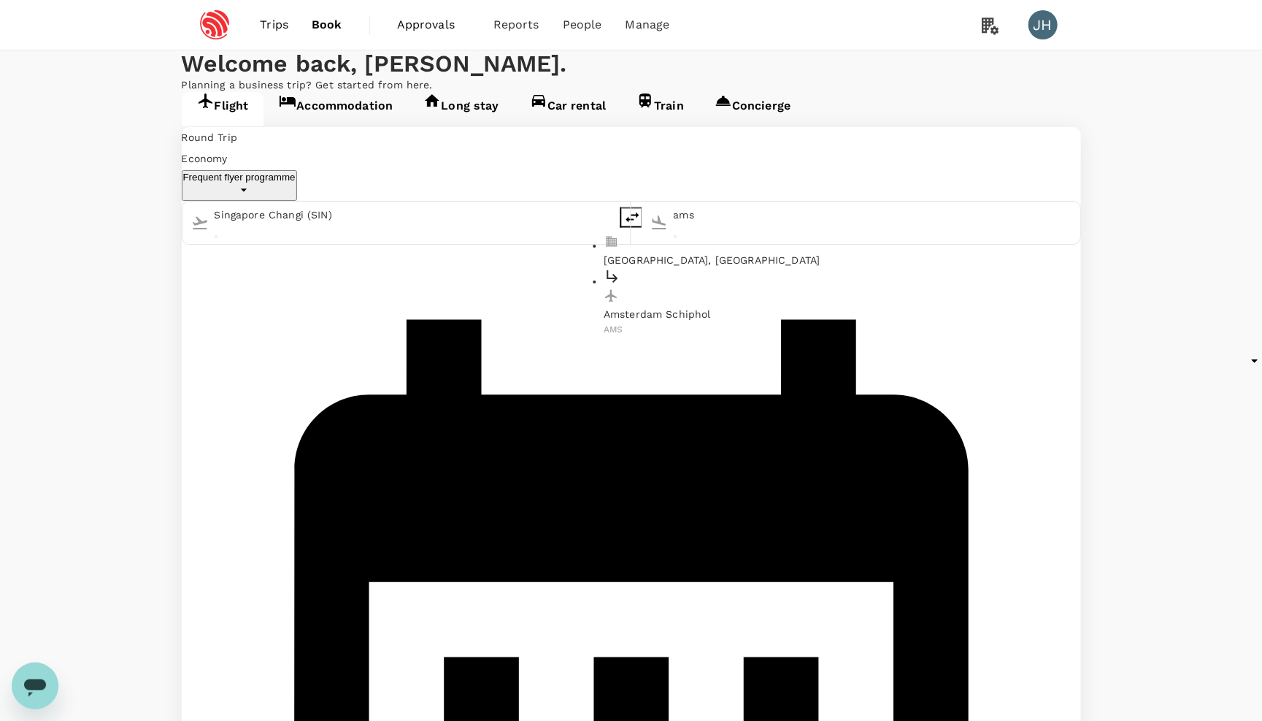
click at [627, 267] on p "Amsterdam, Netherlands" at bounding box center [772, 260] width 336 height 15
type input "Amsterdam, Netherlands (any)"
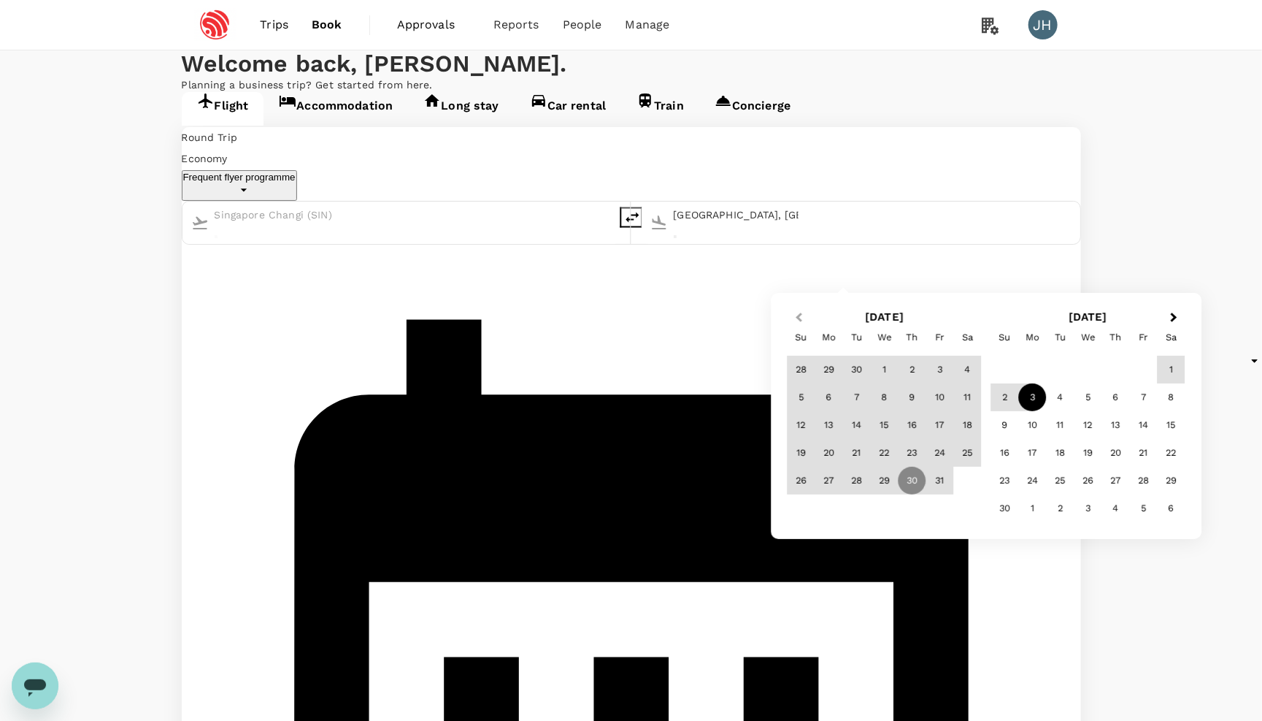
click at [792, 318] on button "Previous Month" at bounding box center [797, 318] width 23 height 23
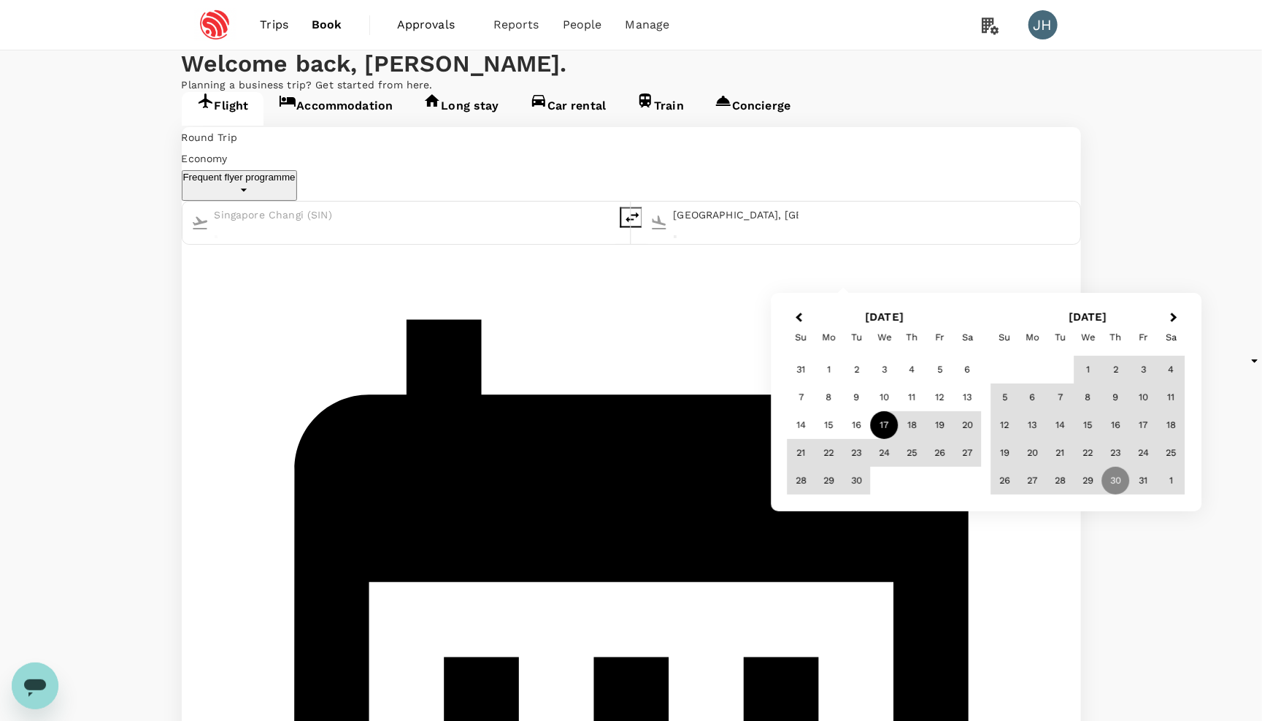
click at [880, 424] on div "17" at bounding box center [885, 425] width 28 height 28
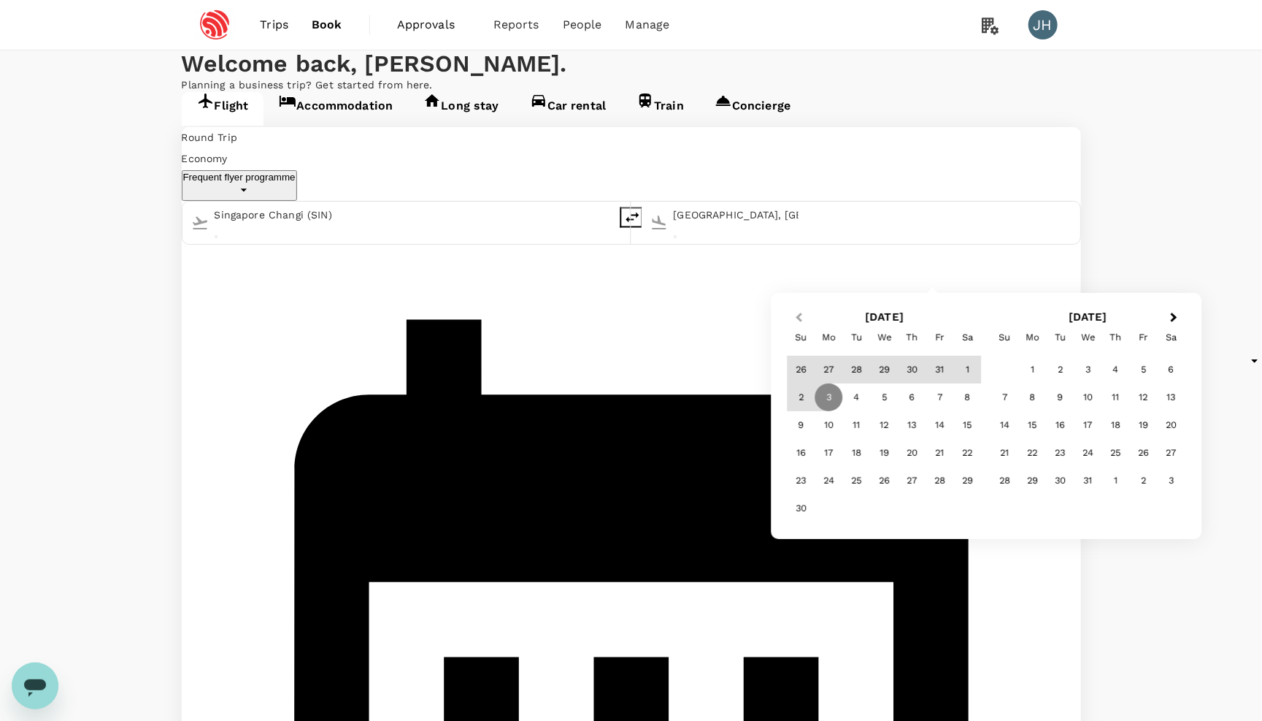
click at [807, 315] on button "Previous Month" at bounding box center [797, 318] width 23 height 23
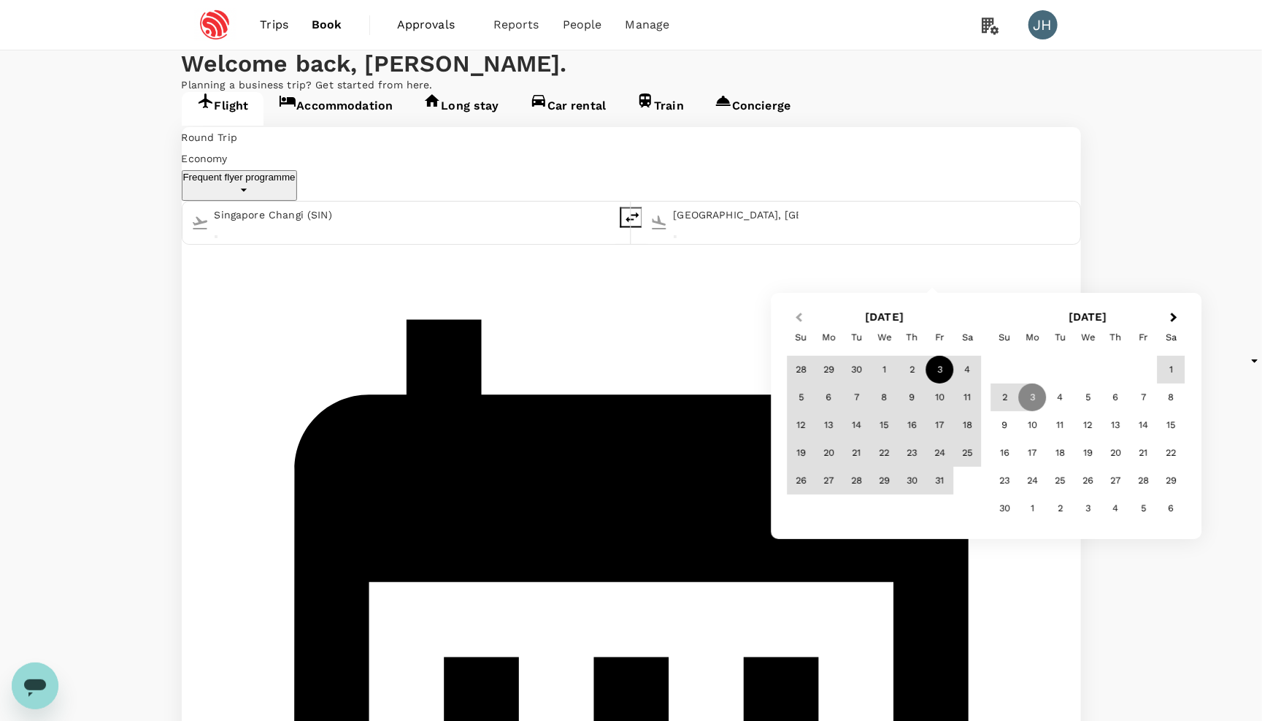
click at [807, 315] on button "Previous Month" at bounding box center [797, 318] width 23 height 23
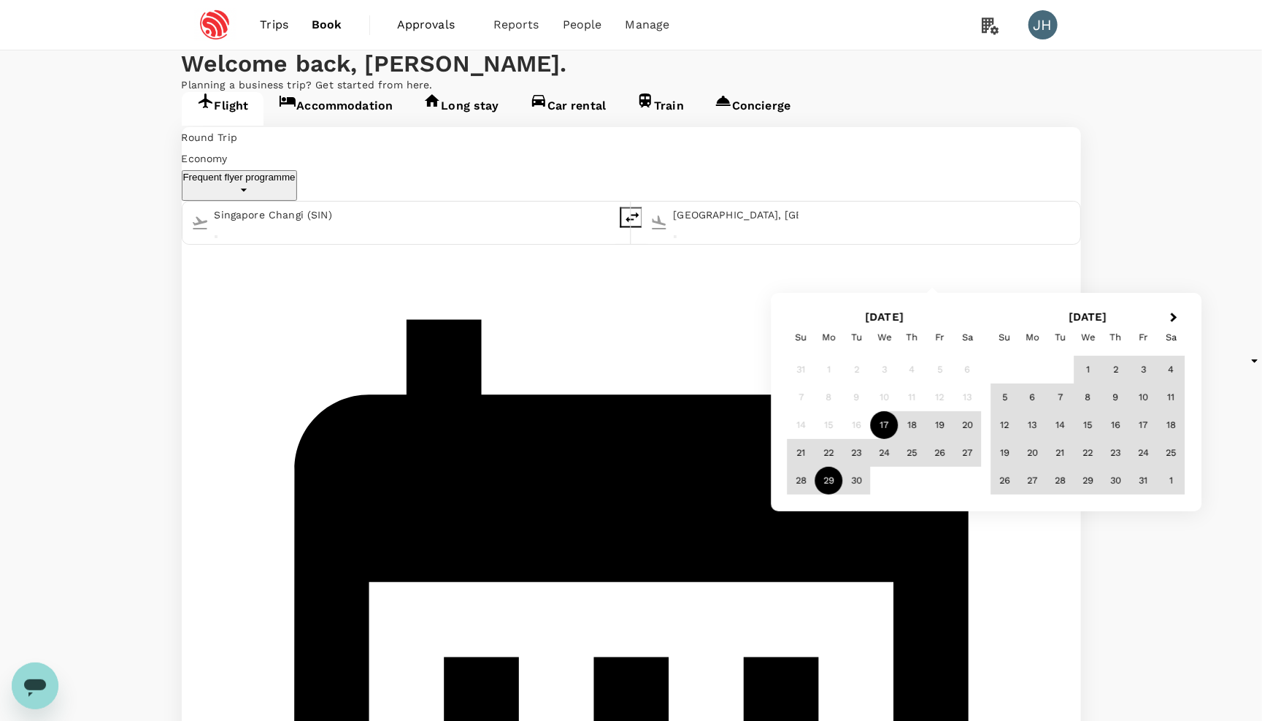
click at [826, 474] on div "29" at bounding box center [829, 480] width 28 height 28
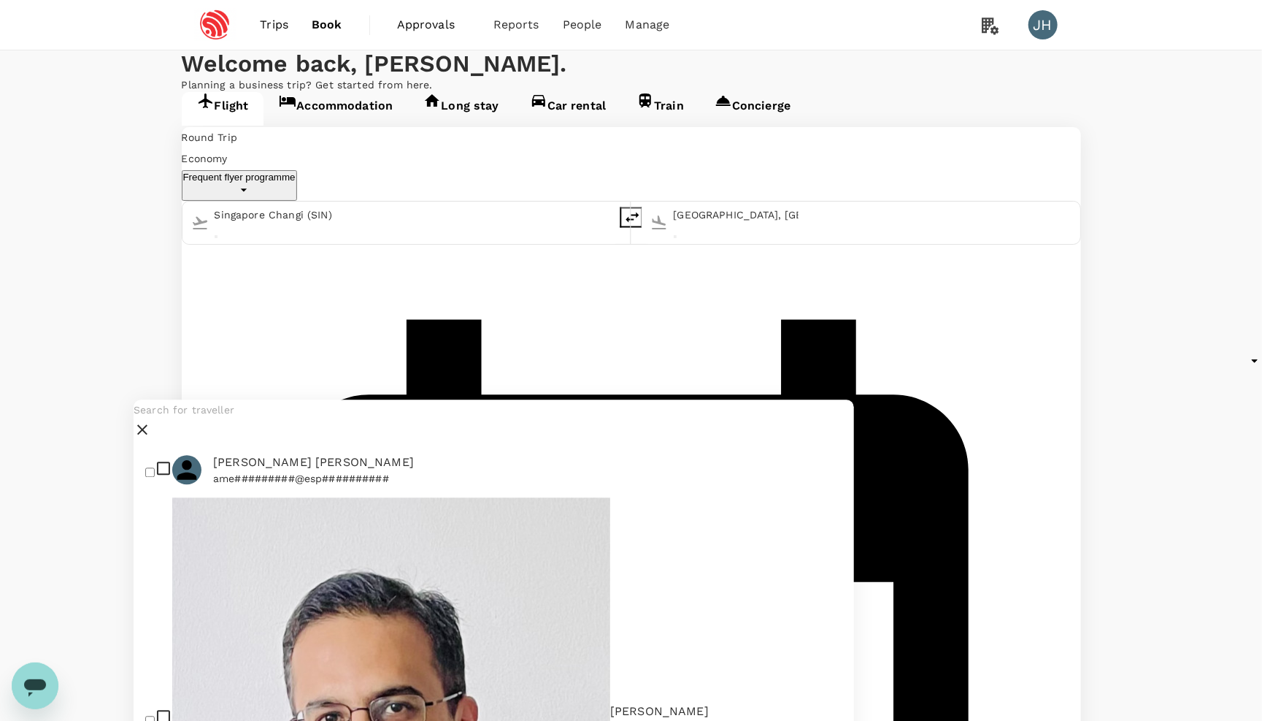
click at [274, 418] on input "text" at bounding box center [494, 410] width 721 height 21
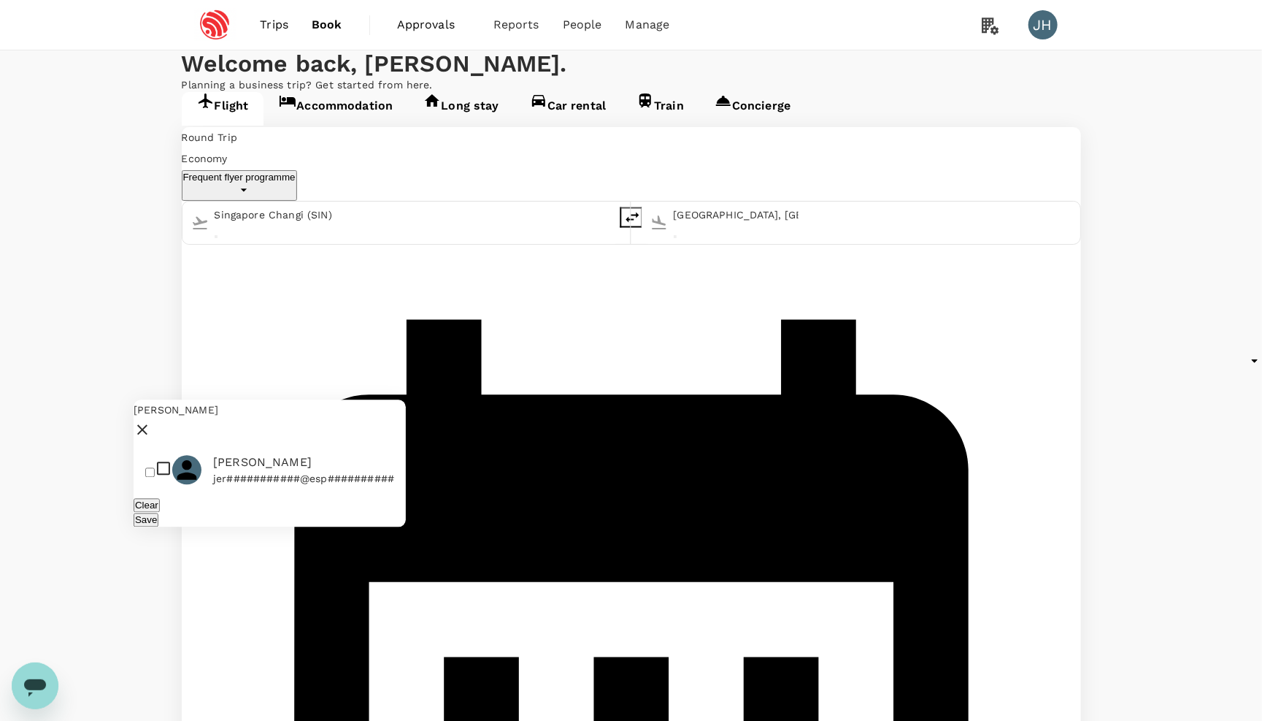
type input "jeroen"
click at [172, 479] on div at bounding box center [158, 469] width 27 height 21
checkbox input "true"
click at [373, 527] on div "Save" at bounding box center [270, 519] width 272 height 15
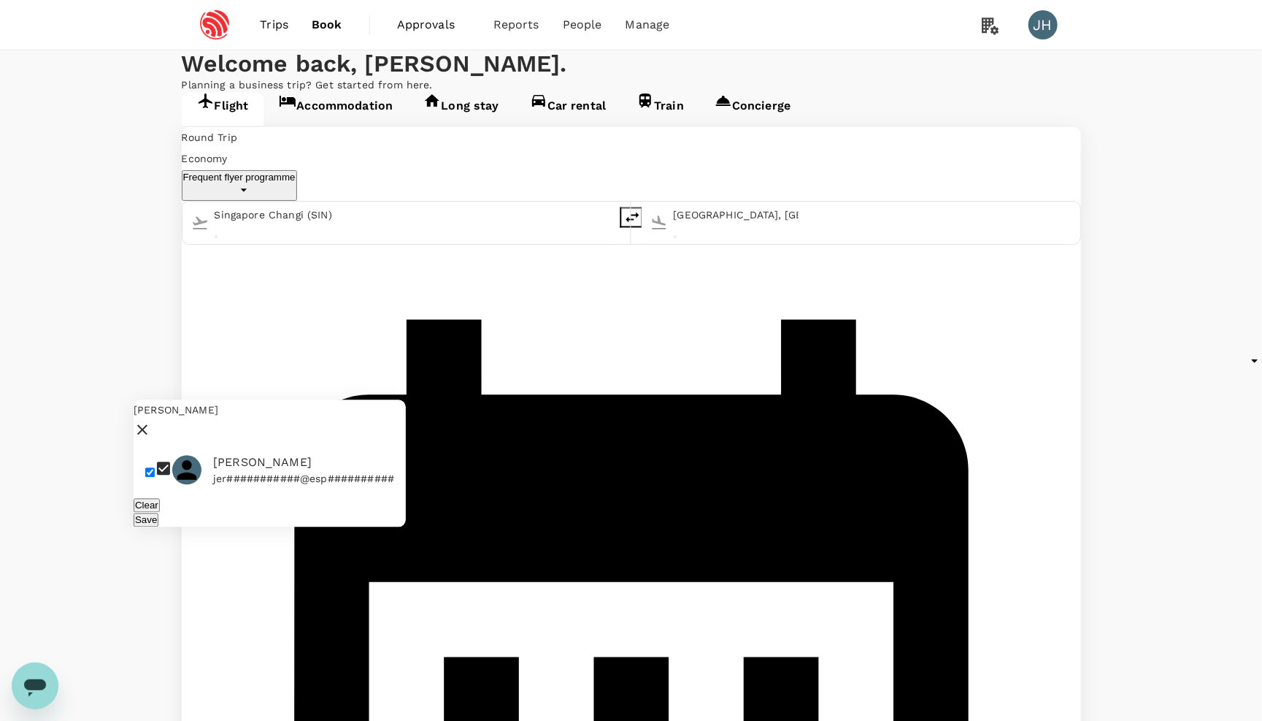
click at [158, 527] on button "Save" at bounding box center [146, 520] width 25 height 14
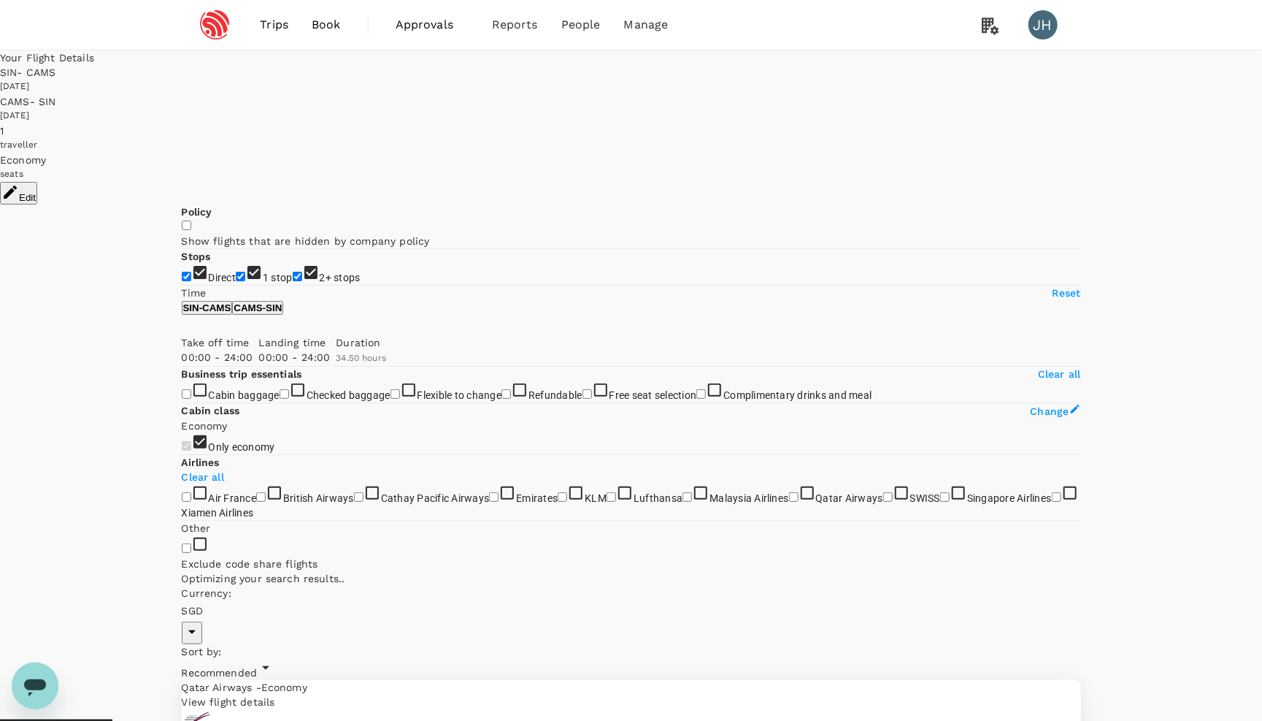
click at [959, 167] on div "seats" at bounding box center [631, 174] width 1262 height 15
click at [37, 182] on button "Edit" at bounding box center [18, 193] width 37 height 23
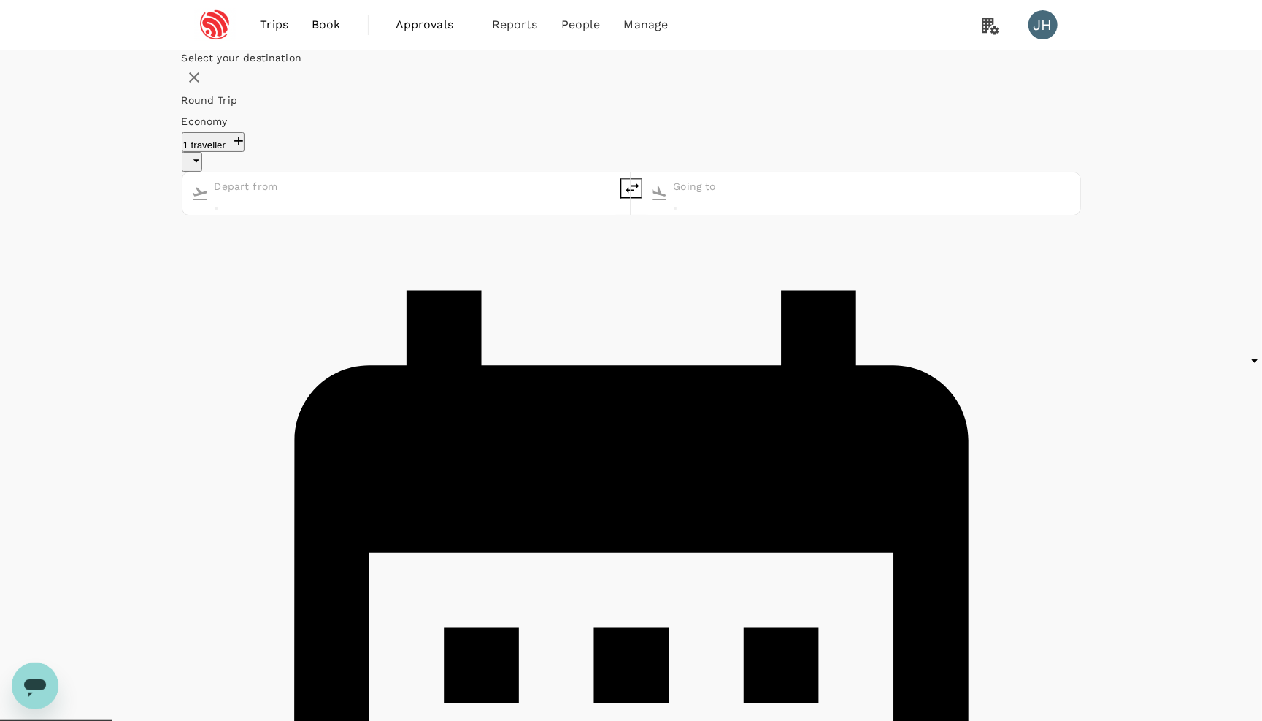
type input "undefined, undefined (any)"
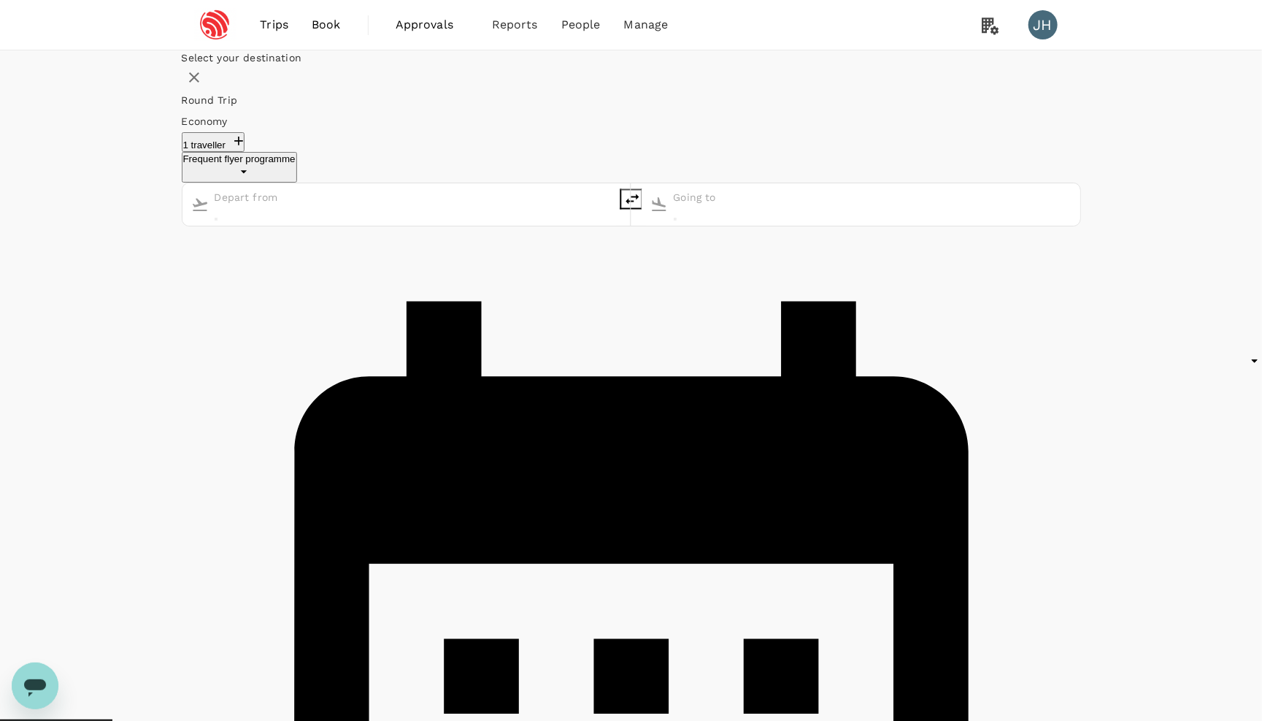
type input "Singapore Changi (SIN)"
type input "Amsterdam, Netherlands (any)"
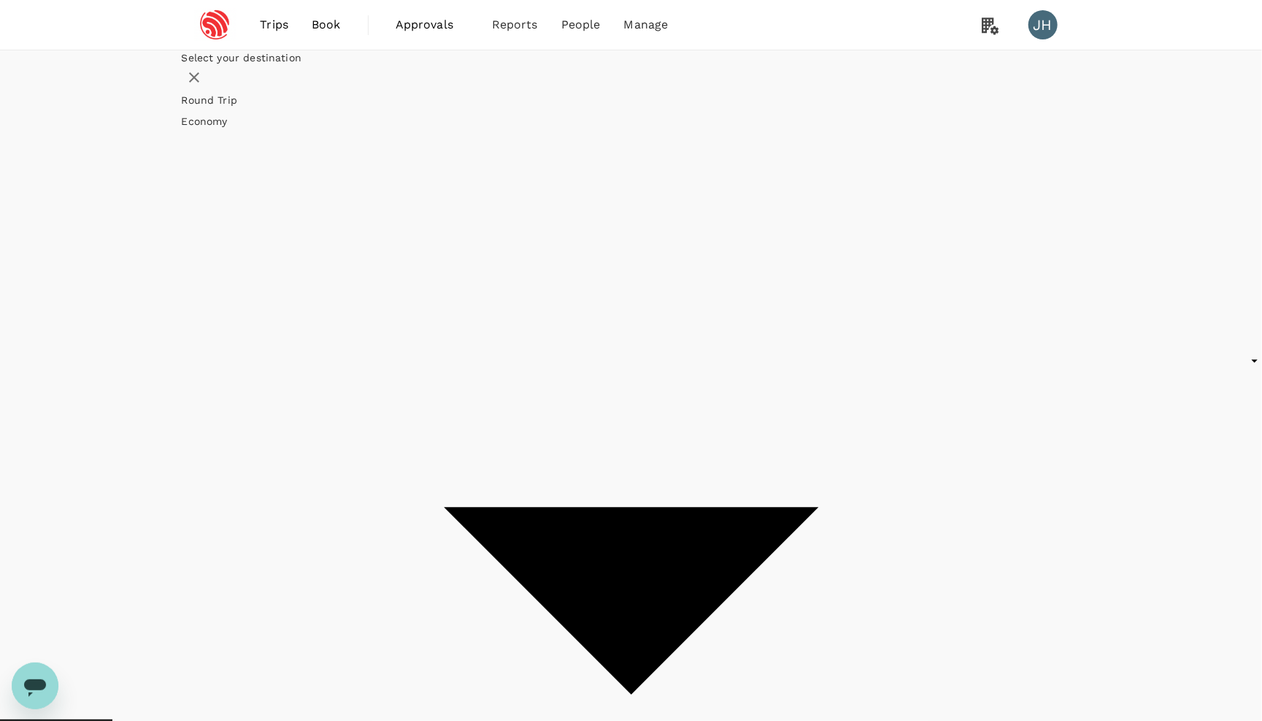
type input "premium-economy"
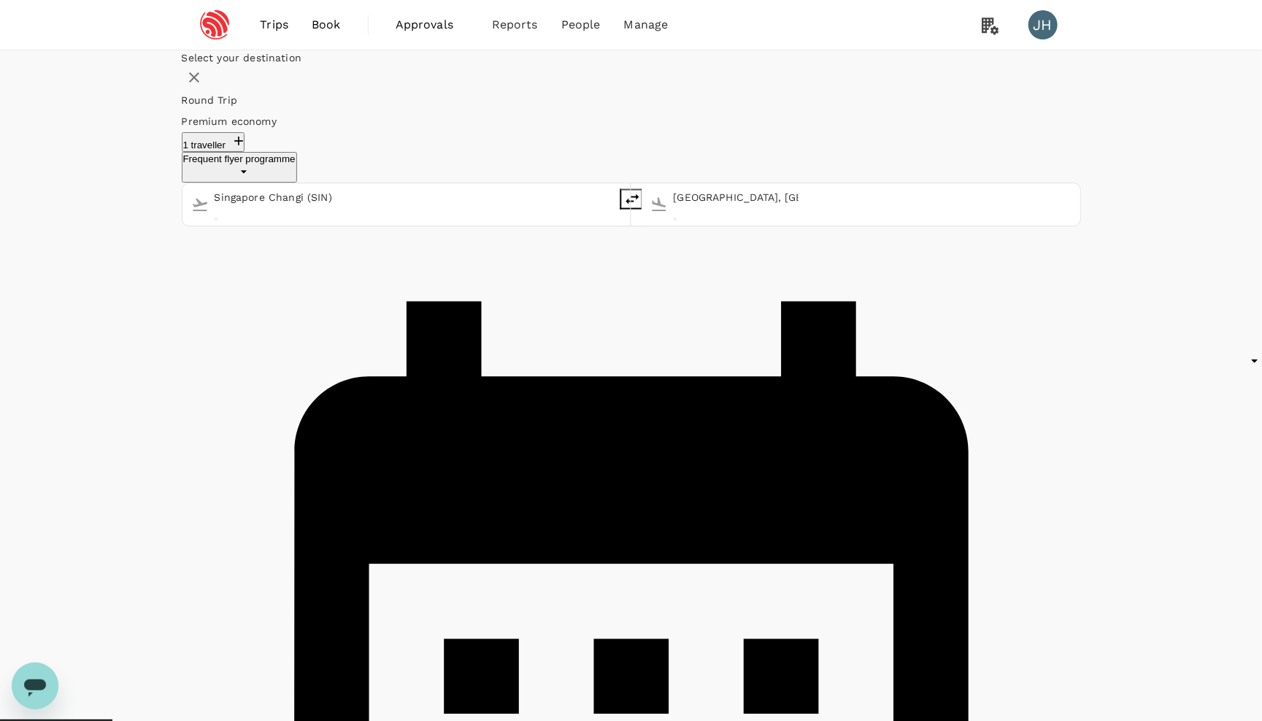
checkbox input "false"
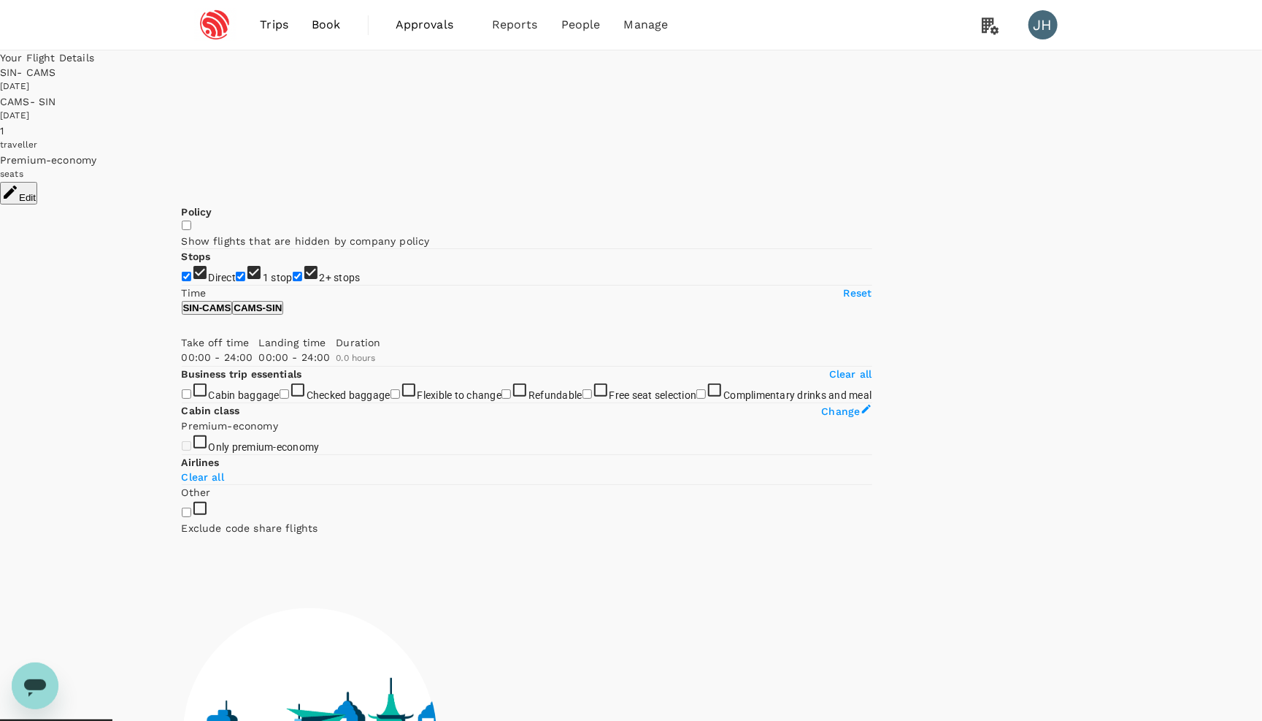
type input "1630"
checkbox input "true"
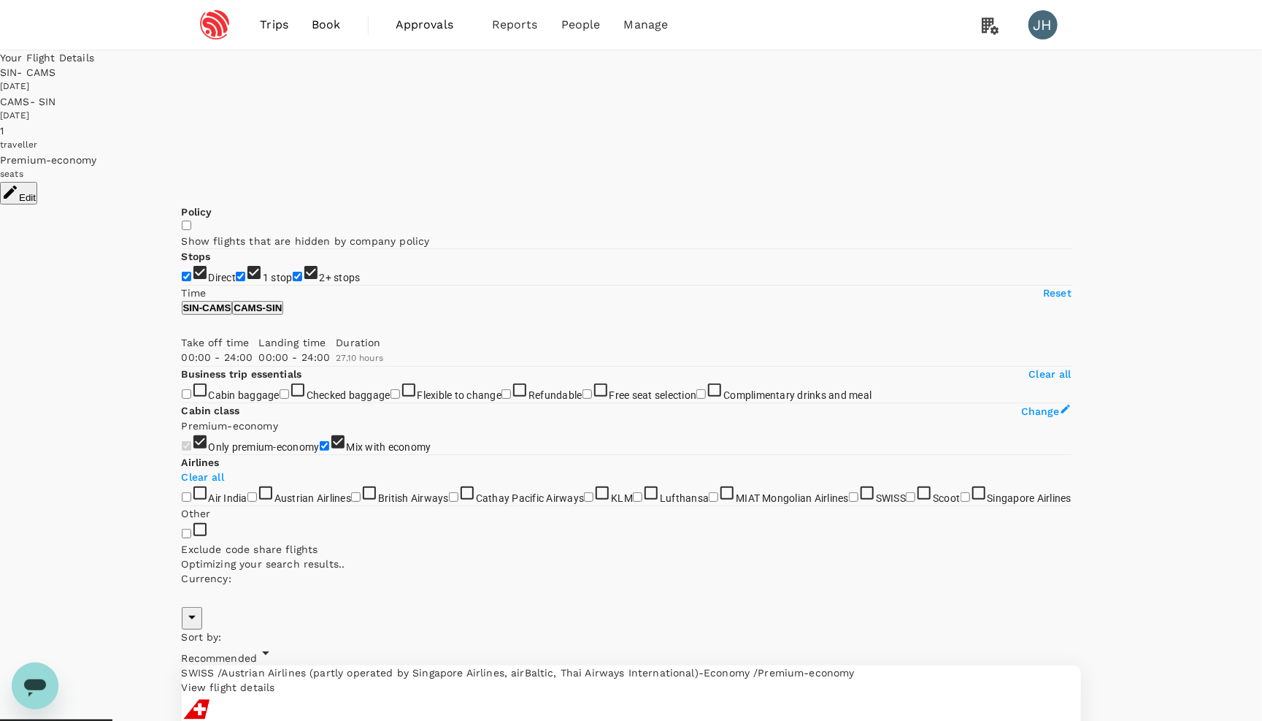
type input "SGD"
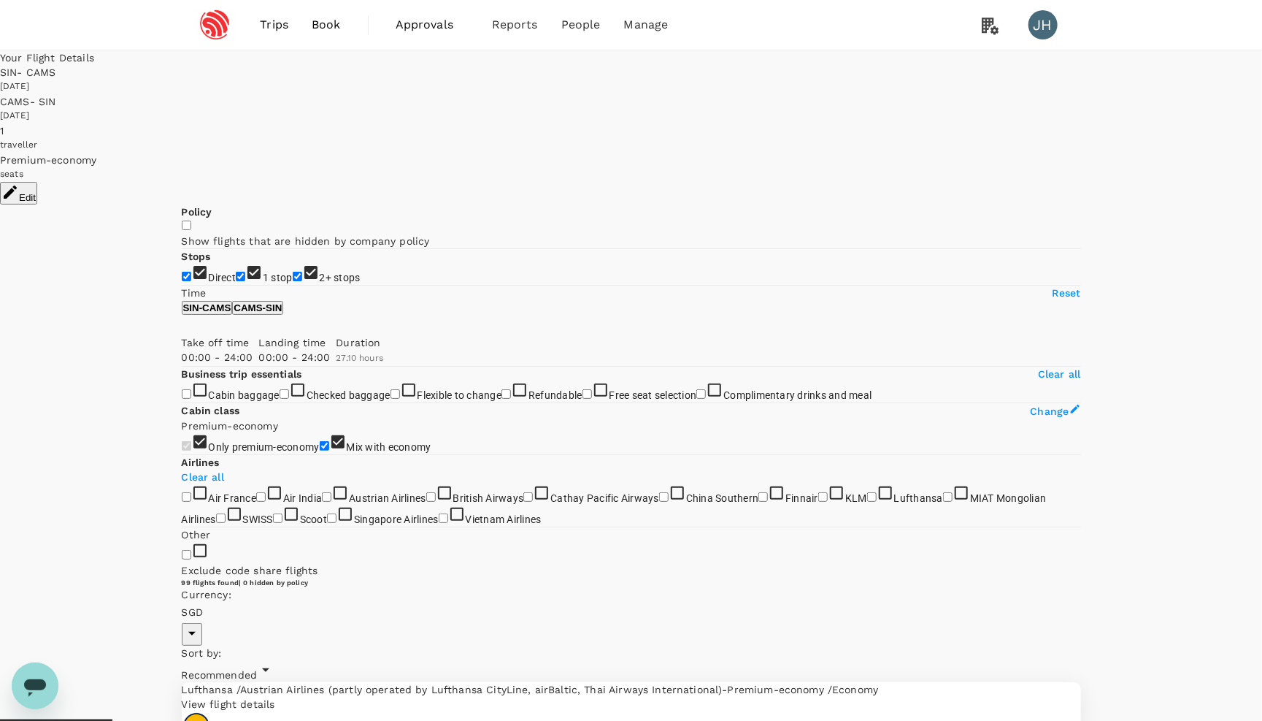
click at [293, 281] on input "2+ stops" at bounding box center [297, 276] width 9 height 9
checkbox input "false"
type input "SGD"
click at [258, 669] on span "Recommended" at bounding box center [220, 675] width 76 height 12
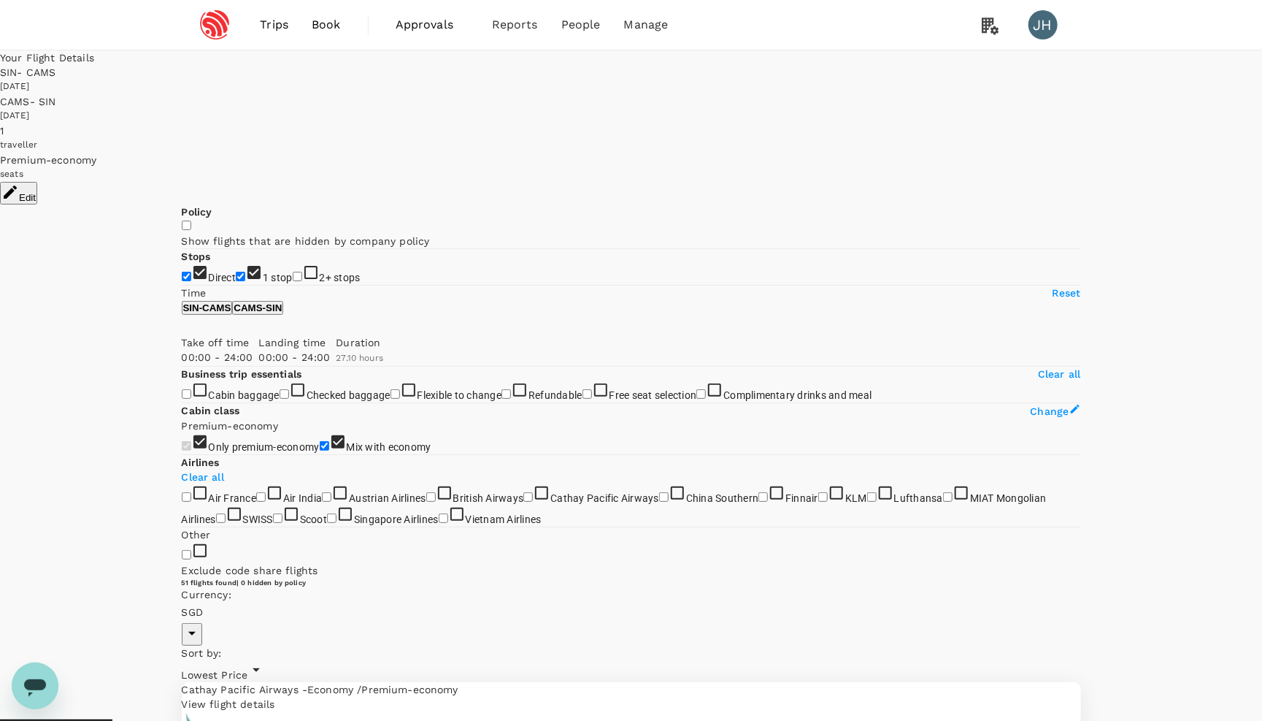
click at [248, 669] on span "Lowest Price" at bounding box center [215, 675] width 66 height 12
click at [37, 182] on button "Edit" at bounding box center [18, 193] width 37 height 23
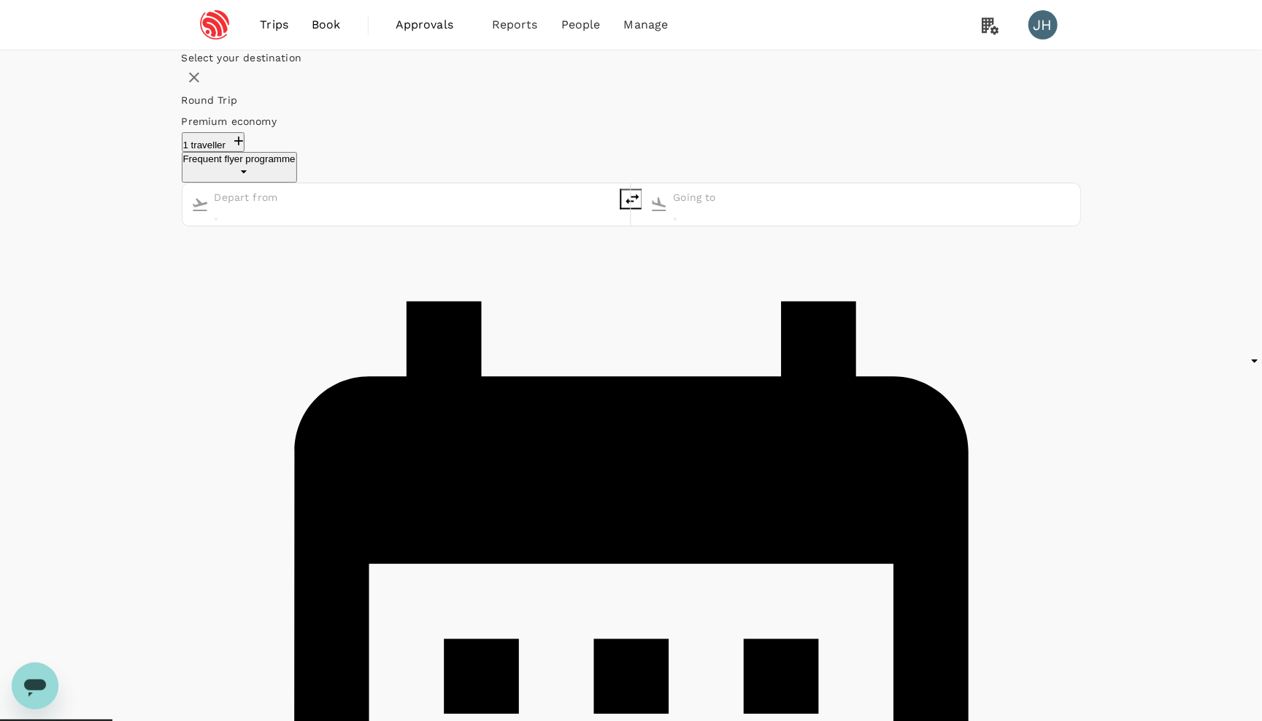
type input "Singapore Changi (SIN)"
click at [674, 207] on input "Amsterdam, Netherlands (any)" at bounding box center [736, 197] width 125 height 21
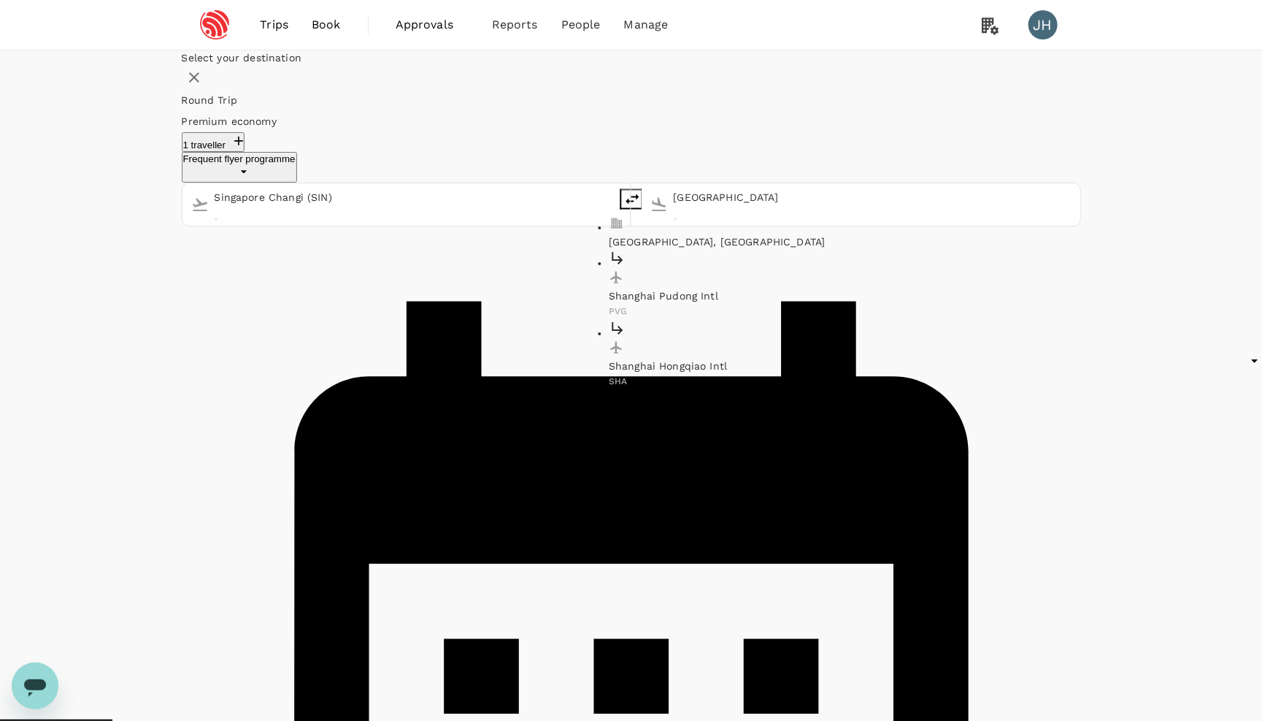
click at [629, 239] on p "Shanghai, China" at bounding box center [777, 241] width 336 height 15
type input "[GEOGRAPHIC_DATA], [GEOGRAPHIC_DATA] (any)"
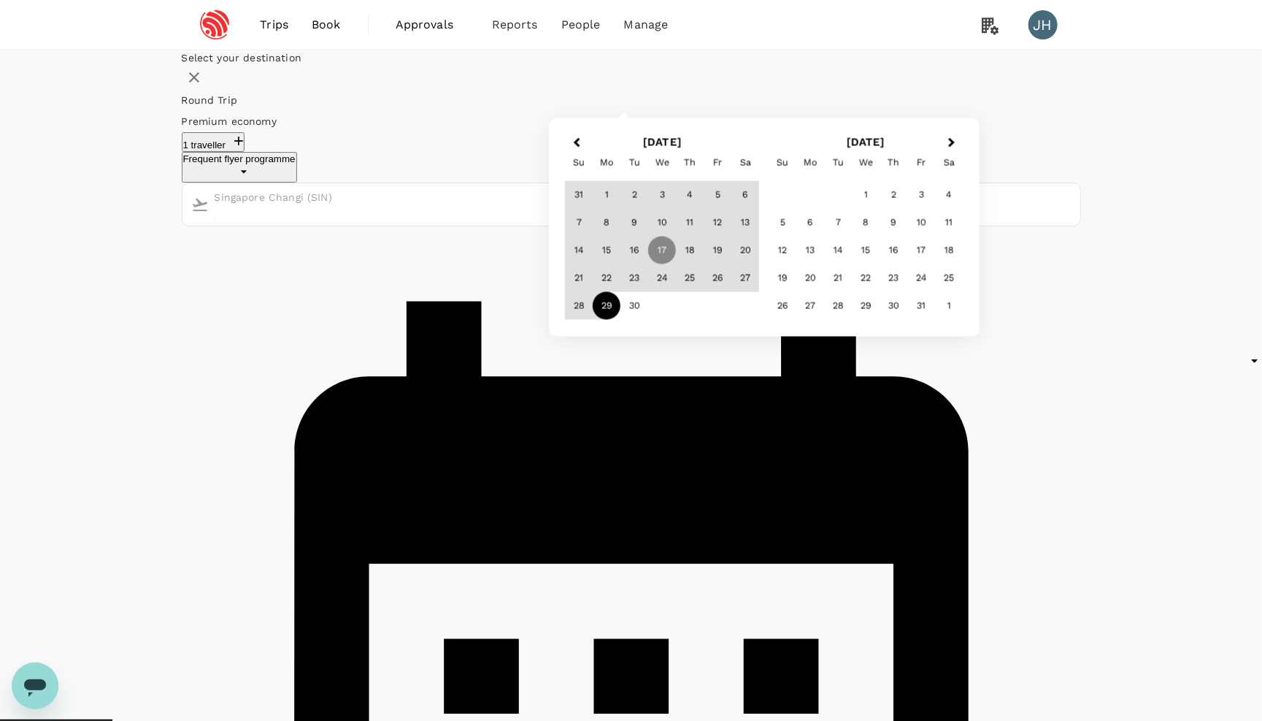
click at [245, 151] on button "1 traveller" at bounding box center [214, 142] width 64 height 20
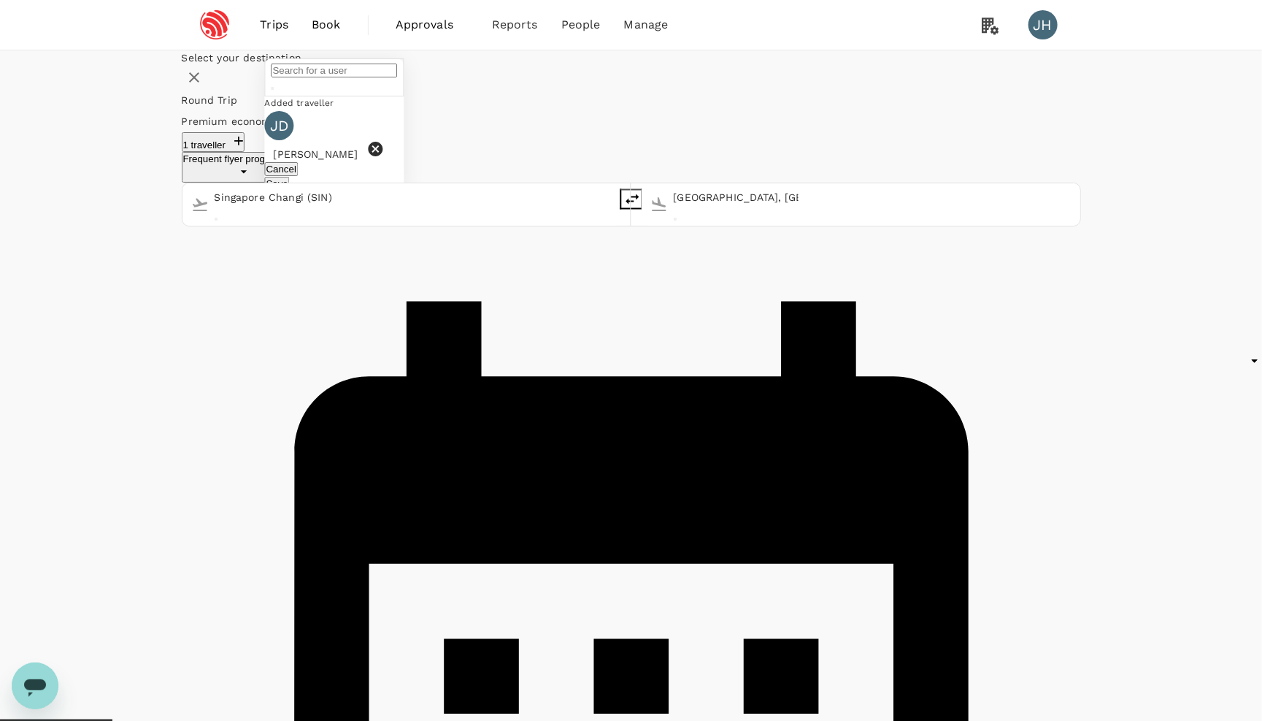
click at [398, 77] on input "text" at bounding box center [335, 71] width 126 height 14
type input "wu"
click at [507, 234] on div "Yu Jian Wu" at bounding box center [391, 226] width 232 height 15
type input "Yu Jian Wu"
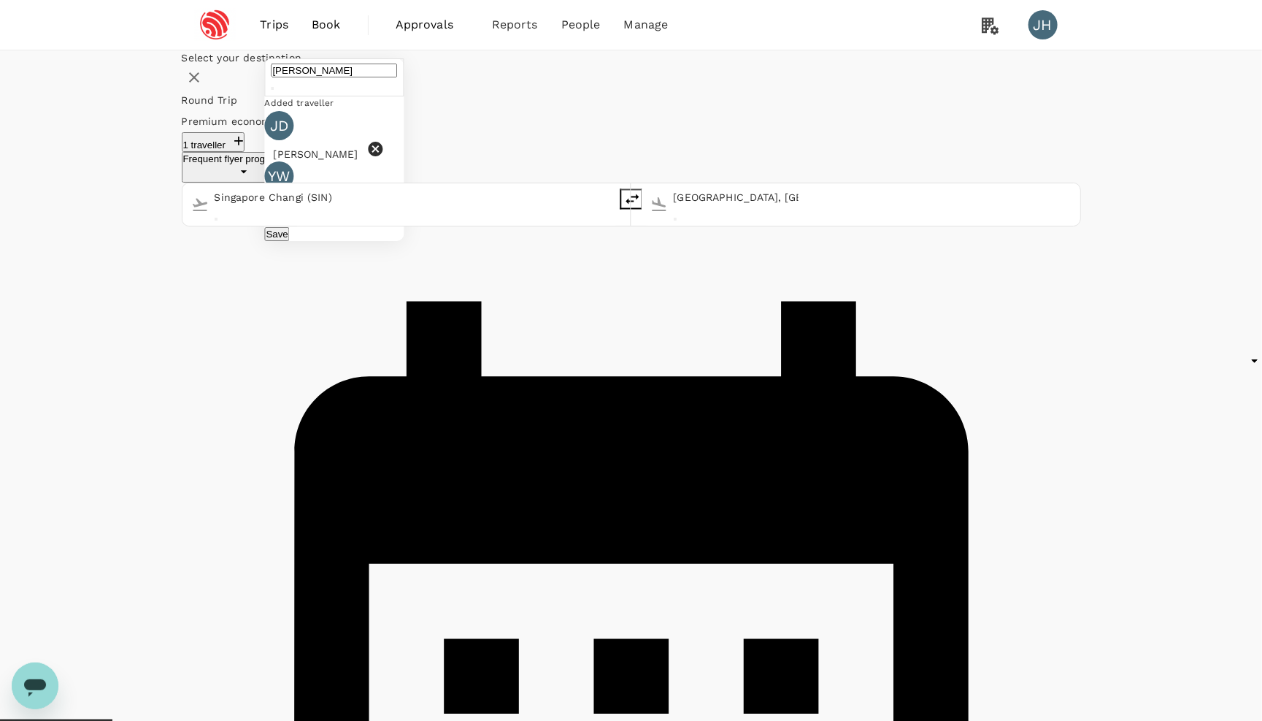
click at [383, 156] on icon at bounding box center [375, 149] width 15 height 15
click at [290, 191] on button "Save" at bounding box center [277, 184] width 25 height 14
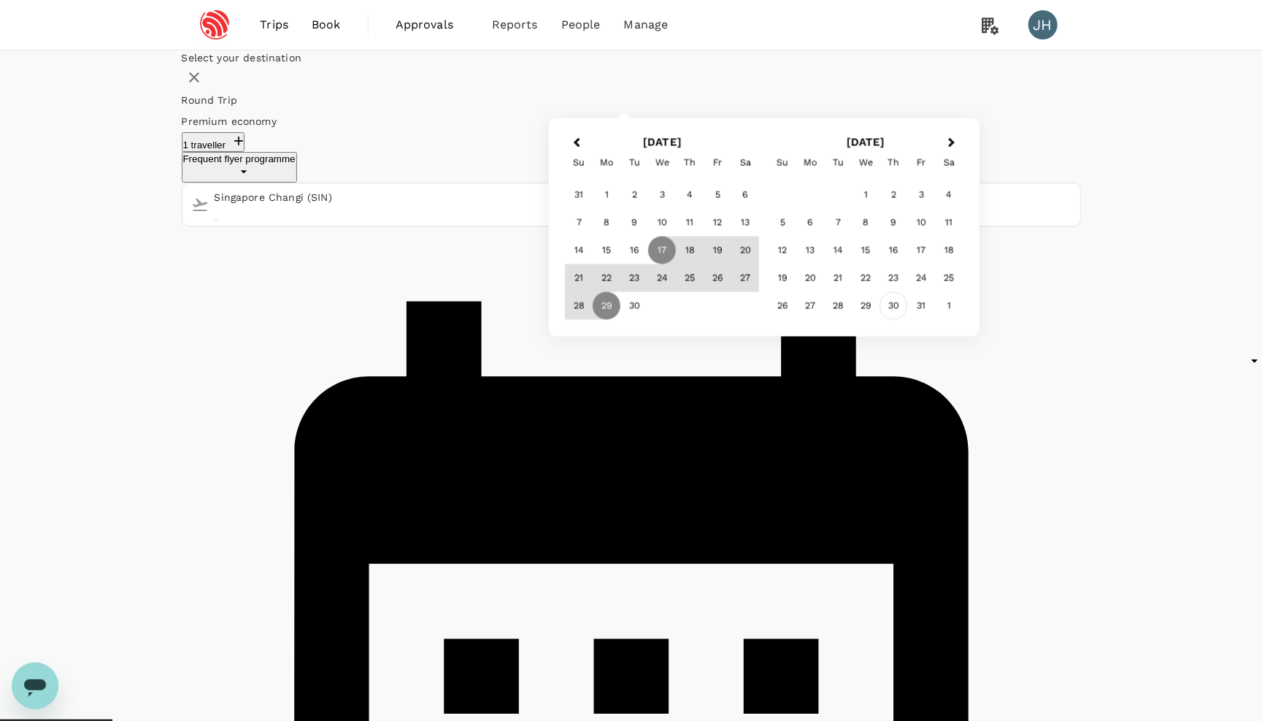
click at [907, 320] on div "30" at bounding box center [894, 306] width 28 height 28
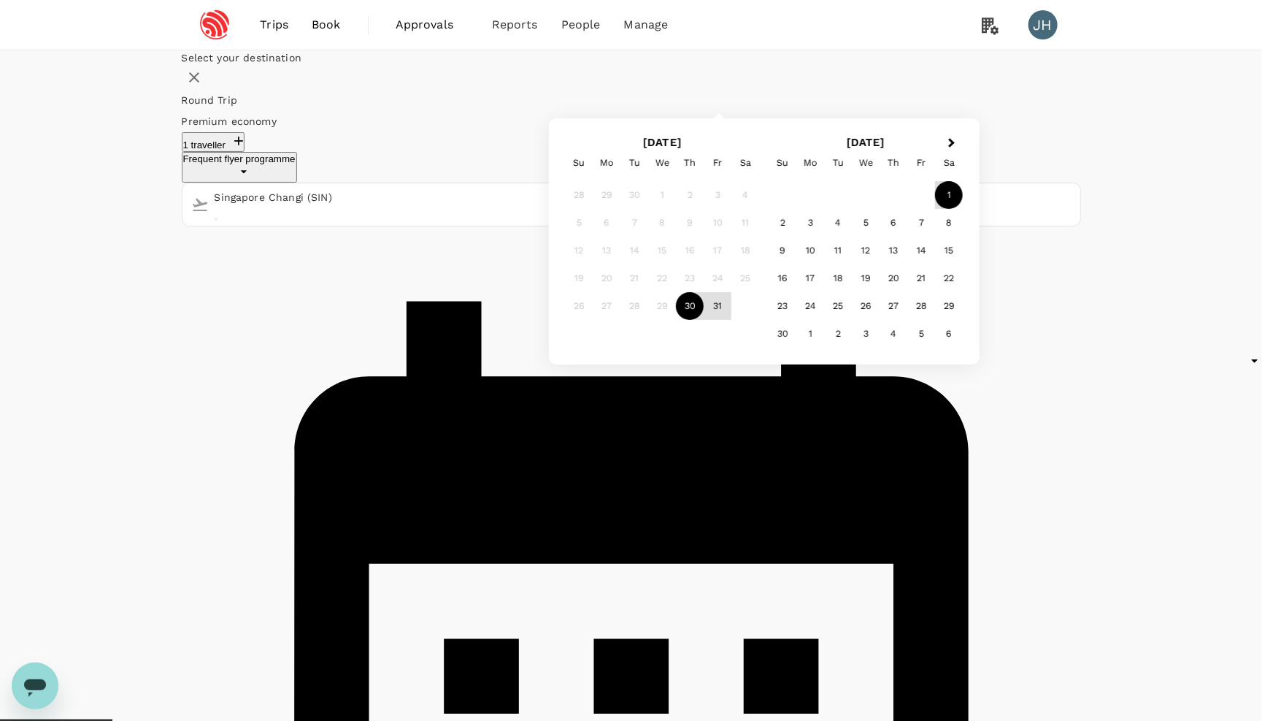
click at [963, 209] on div "1" at bounding box center [949, 195] width 28 height 28
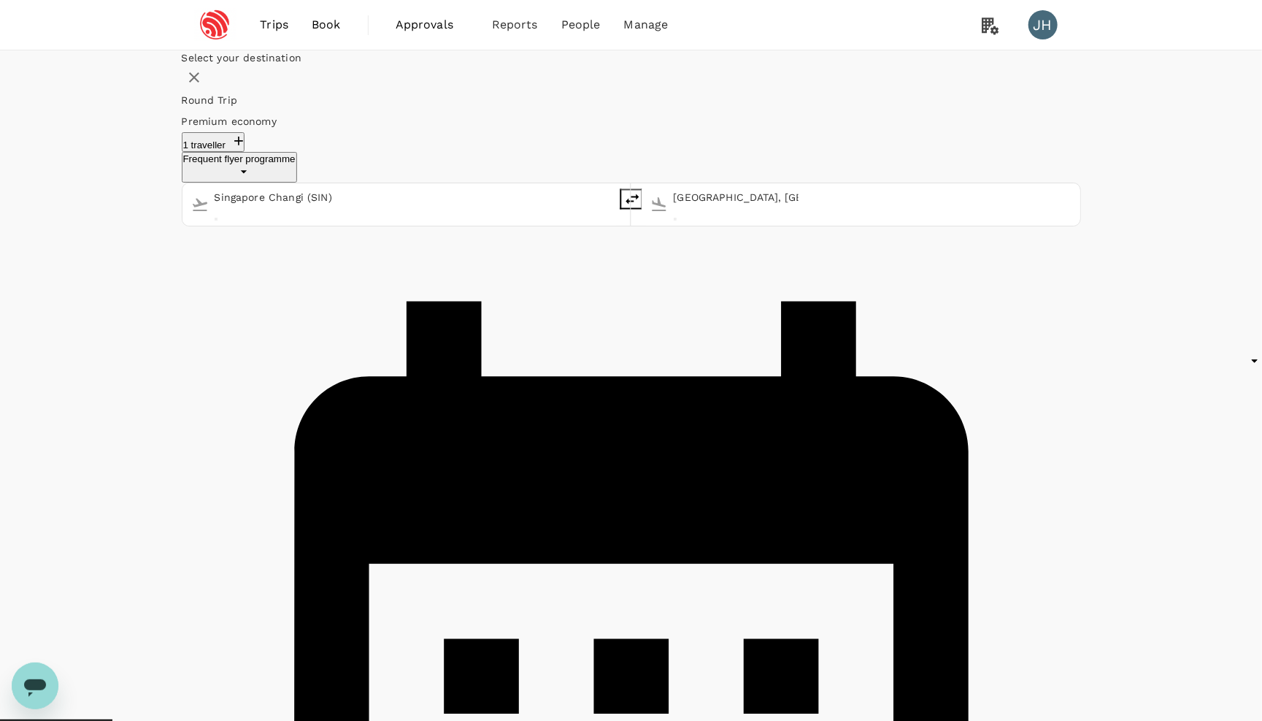
checkbox input "false"
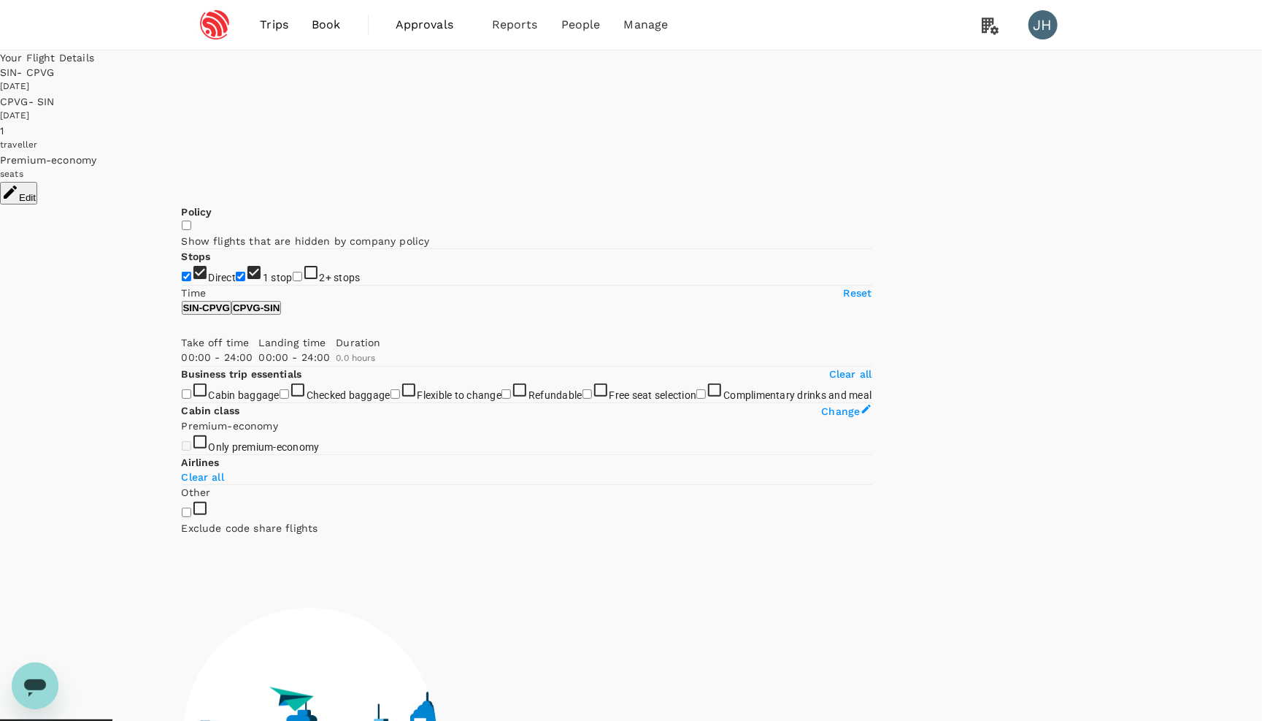
type input "1185"
checkbox input "true"
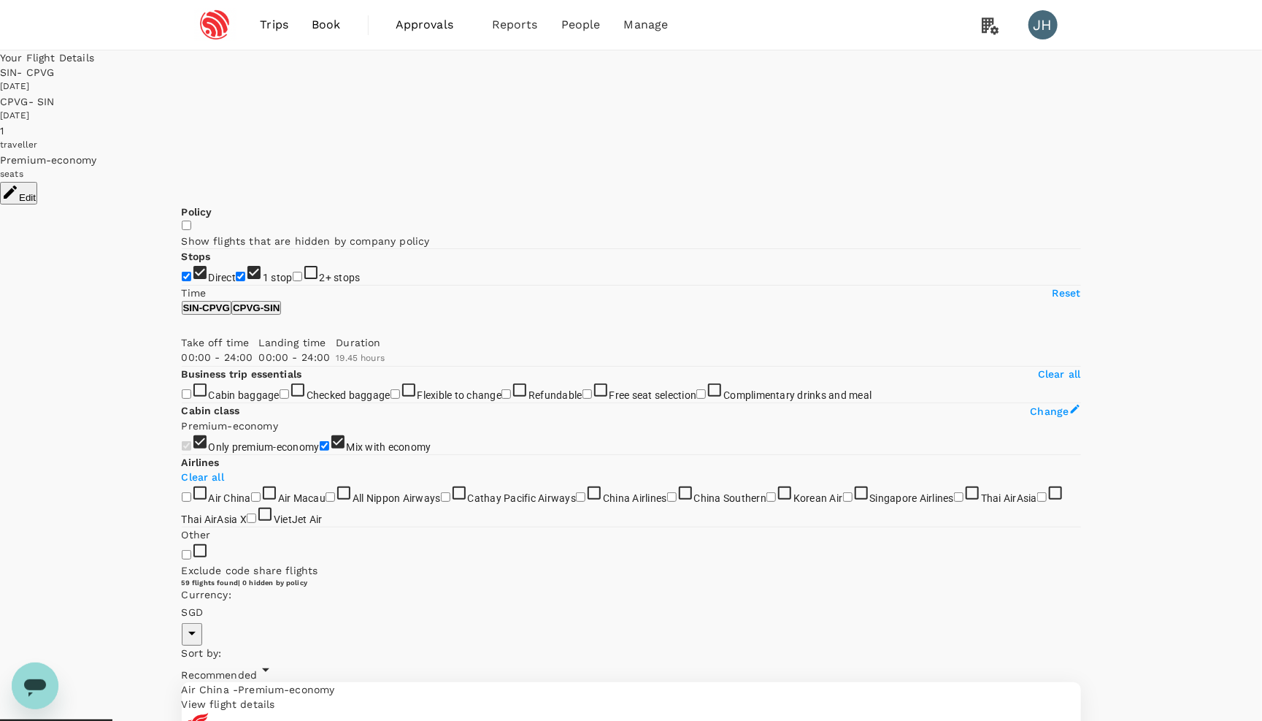
click at [945, 153] on div "Premium-economy" at bounding box center [631, 160] width 1262 height 15
click at [1020, 182] on div "Edit" at bounding box center [631, 193] width 1262 height 23
click at [1040, 182] on div "Edit" at bounding box center [631, 193] width 1262 height 23
click at [37, 182] on button "Edit" at bounding box center [18, 193] width 37 height 23
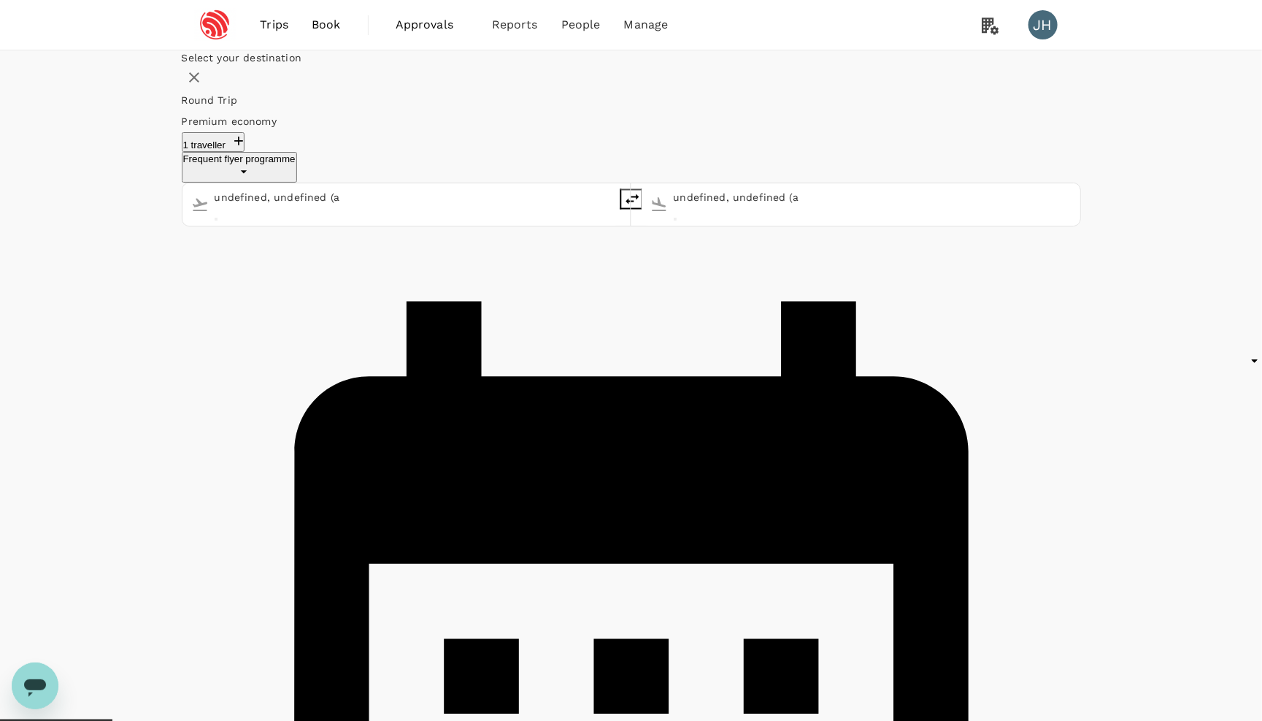
type input "Singapore Changi (SIN)"
type input "[GEOGRAPHIC_DATA], [GEOGRAPHIC_DATA] (any)"
type input "Singapore Changi (SIN)"
type input "[GEOGRAPHIC_DATA], [GEOGRAPHIC_DATA] (any)"
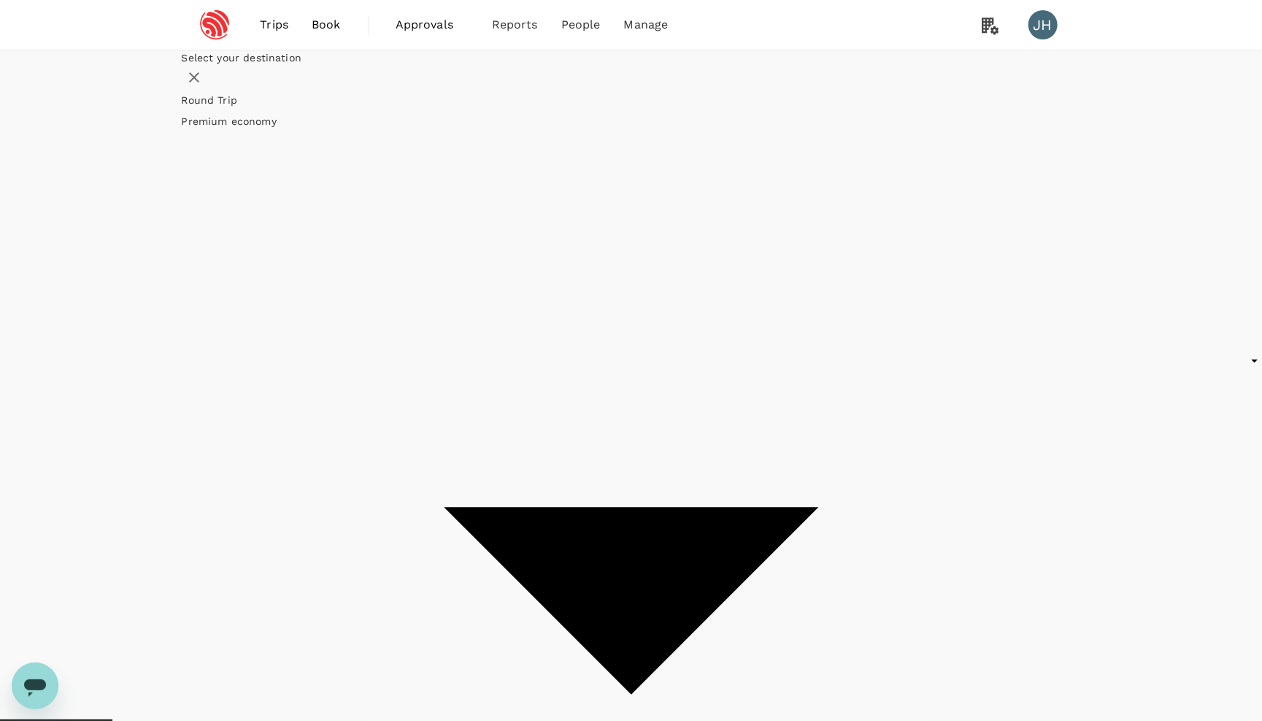
type input "economy"
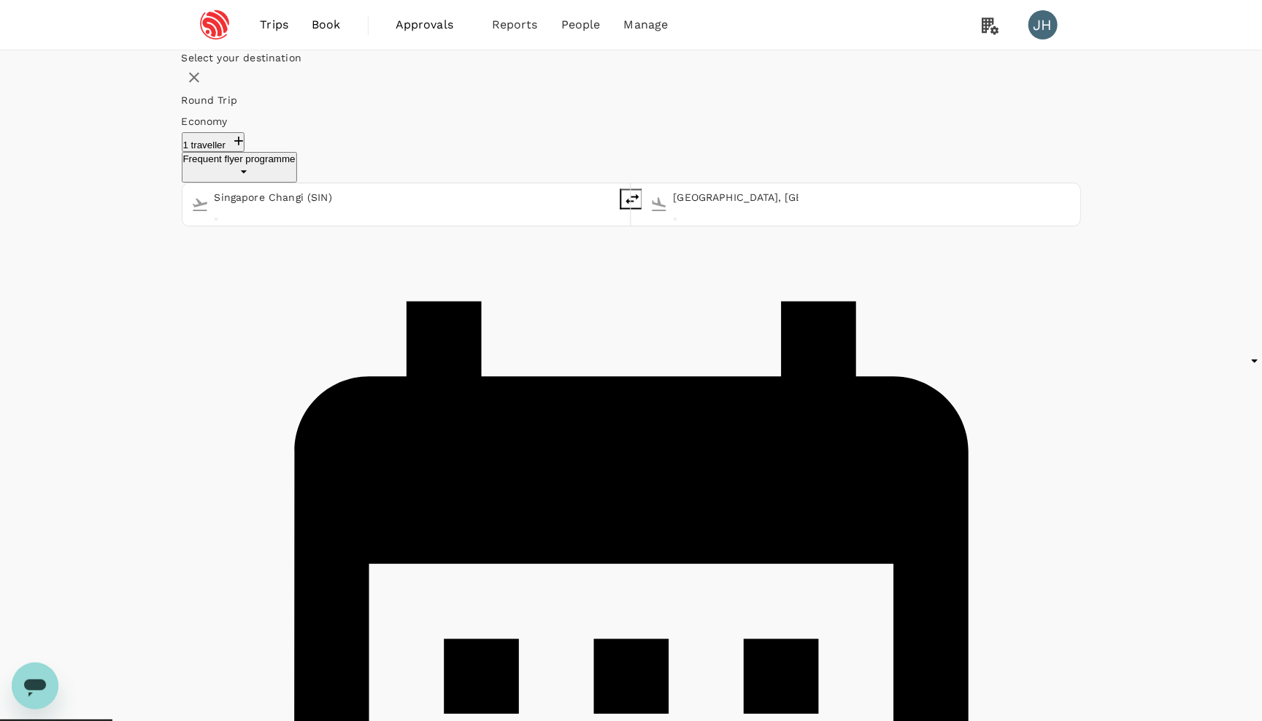
checkbox input "false"
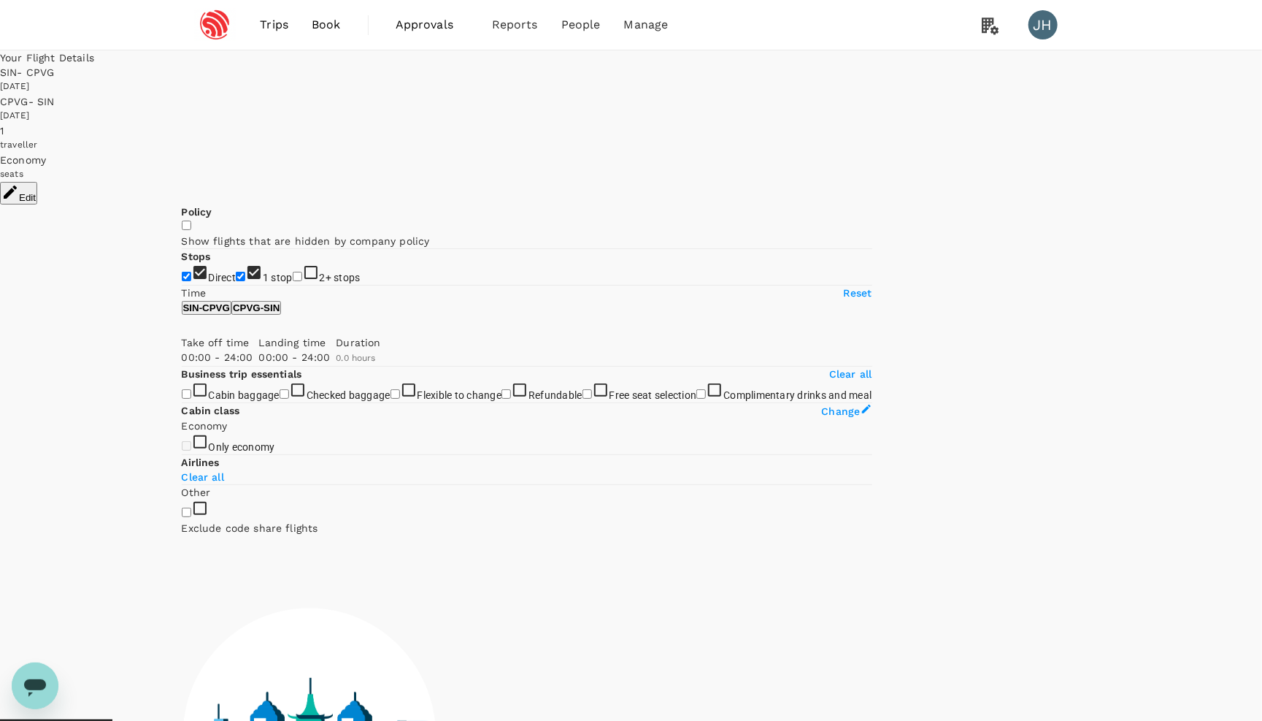
checkbox input "true"
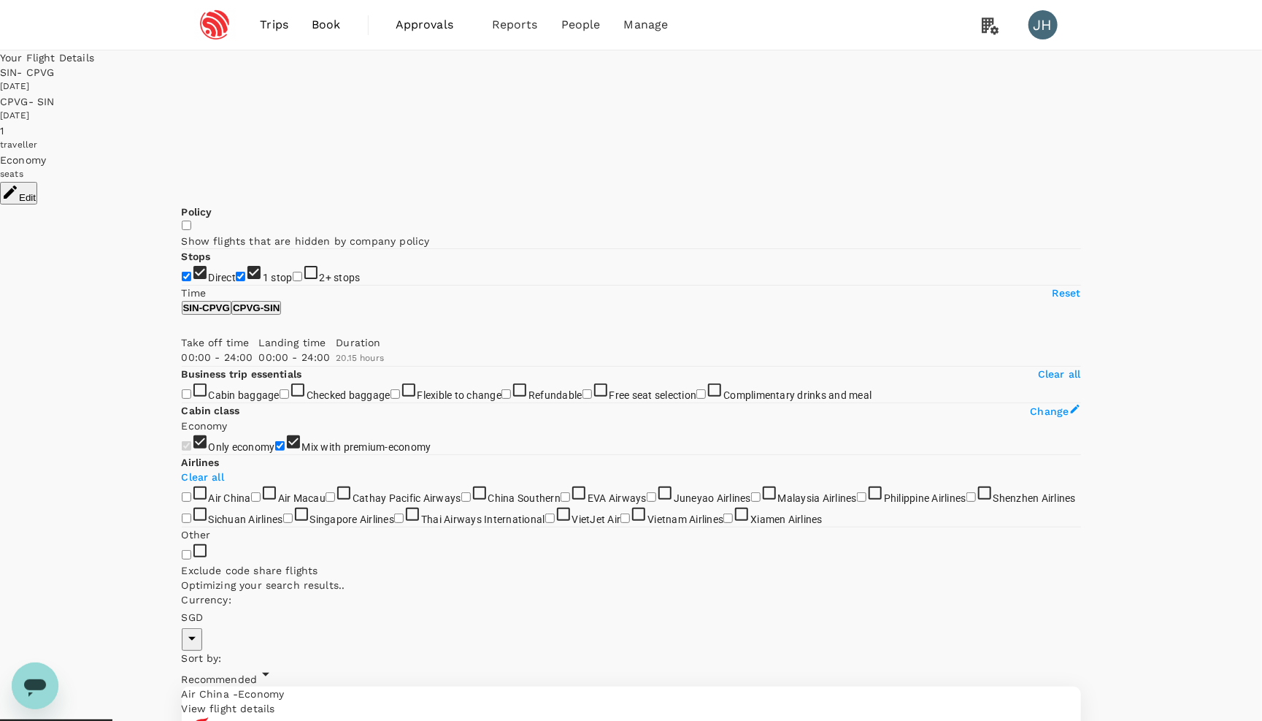
type input "1330"
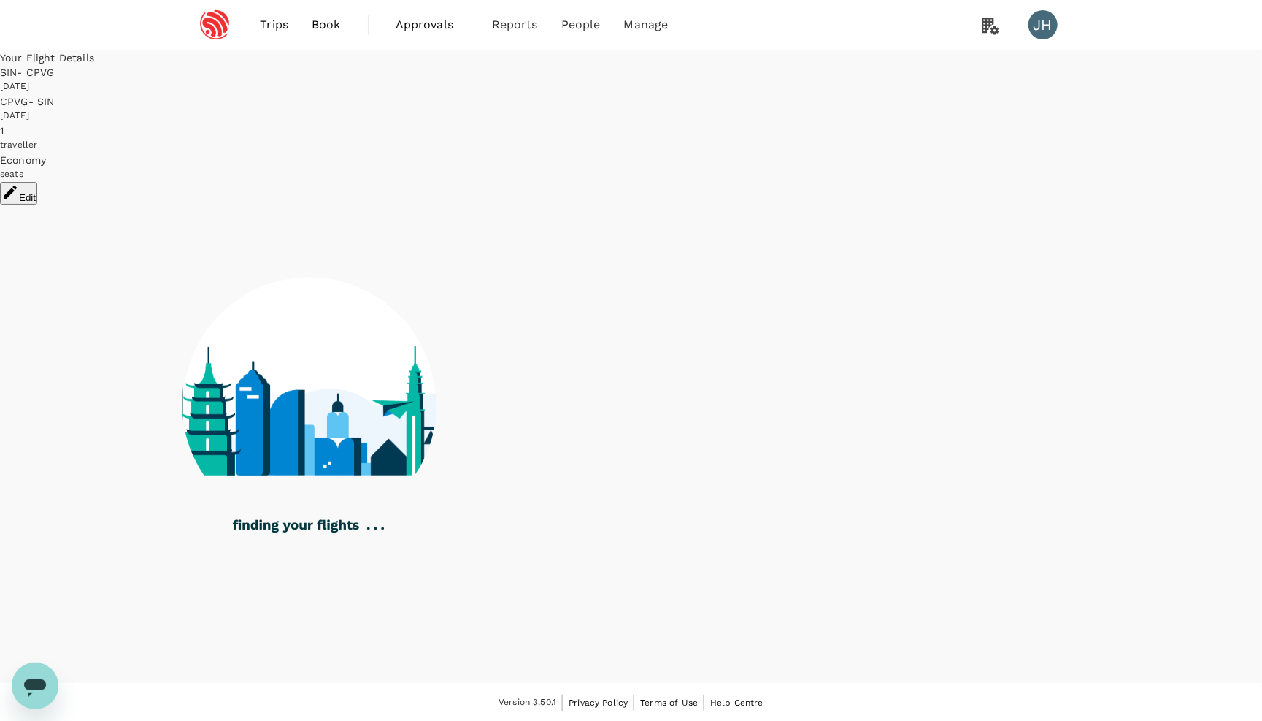
click at [37, 182] on button "Edit" at bounding box center [18, 193] width 37 height 23
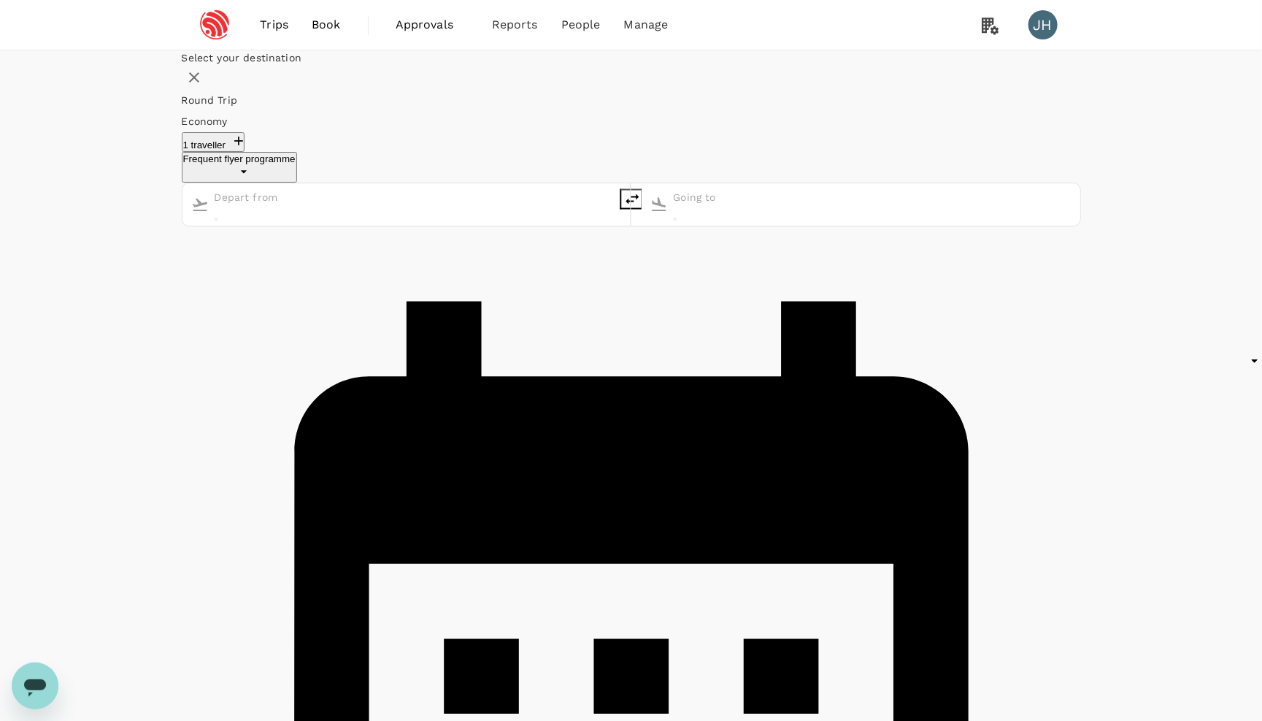
type input "Singapore Changi (SIN)"
type input "[GEOGRAPHIC_DATA], [GEOGRAPHIC_DATA] (any)"
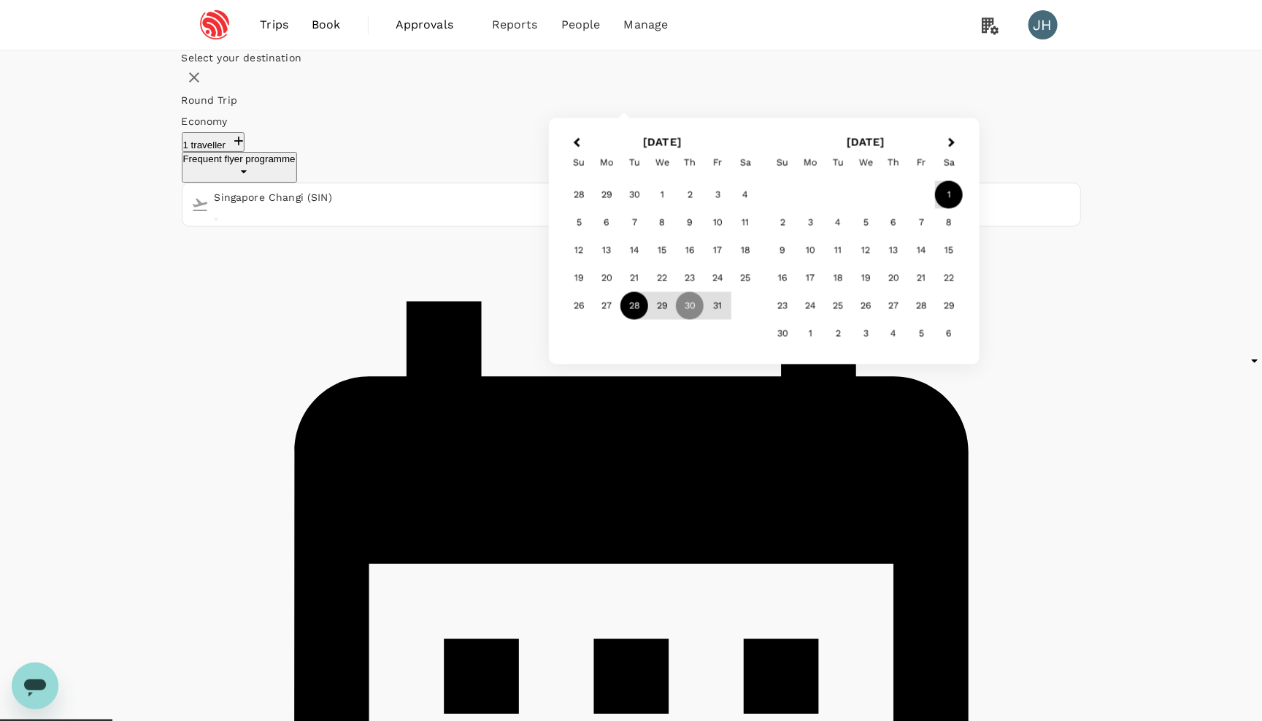
click at [648, 320] on div "28" at bounding box center [635, 306] width 28 height 28
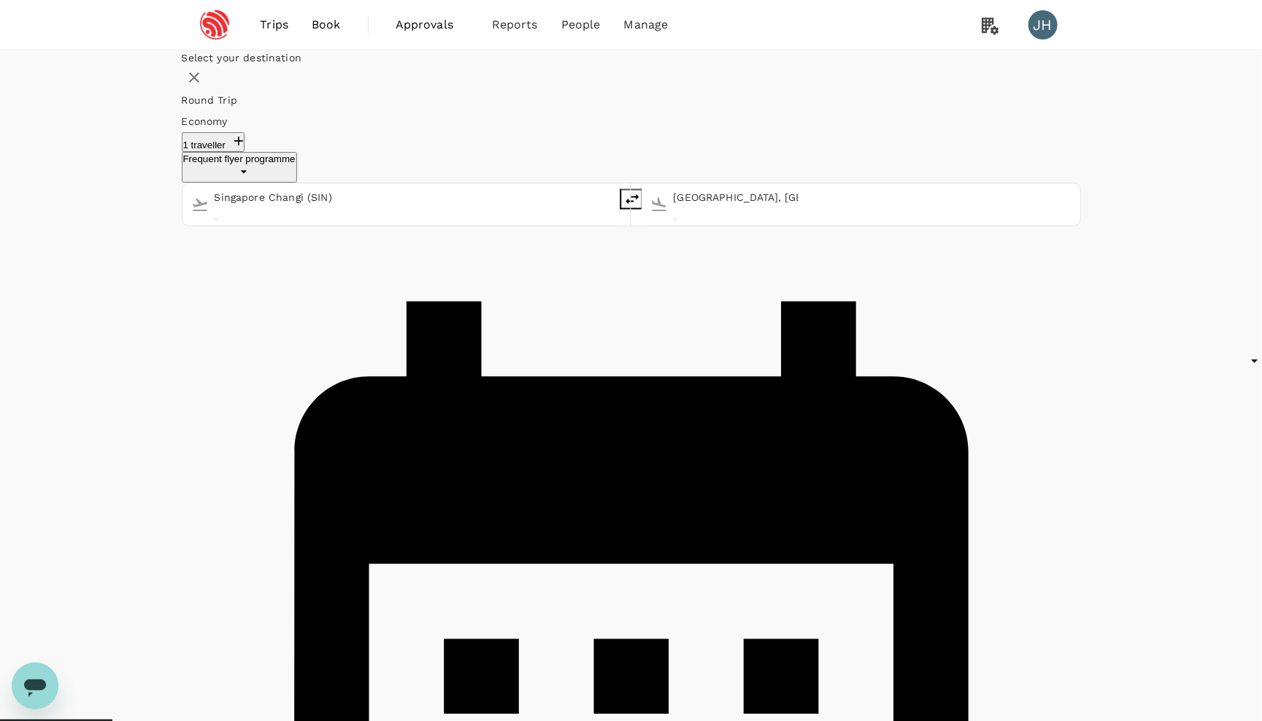
checkbox input "false"
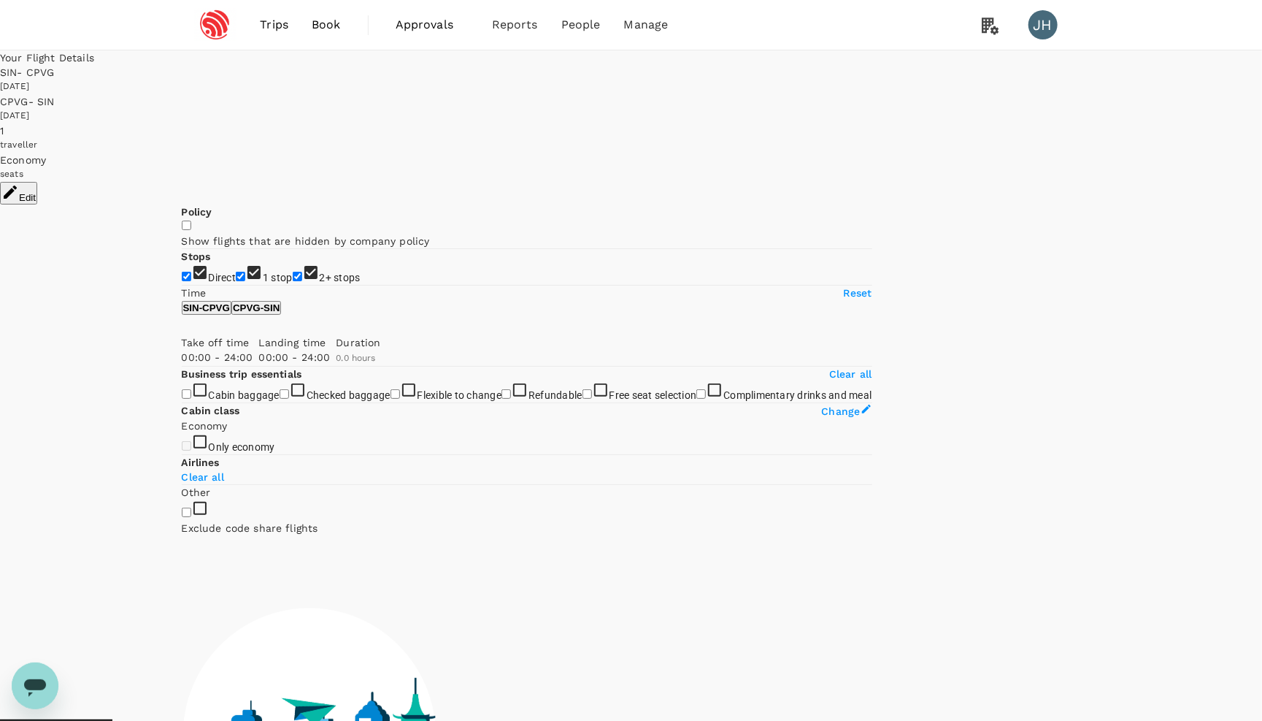
type input "1215"
checkbox input "true"
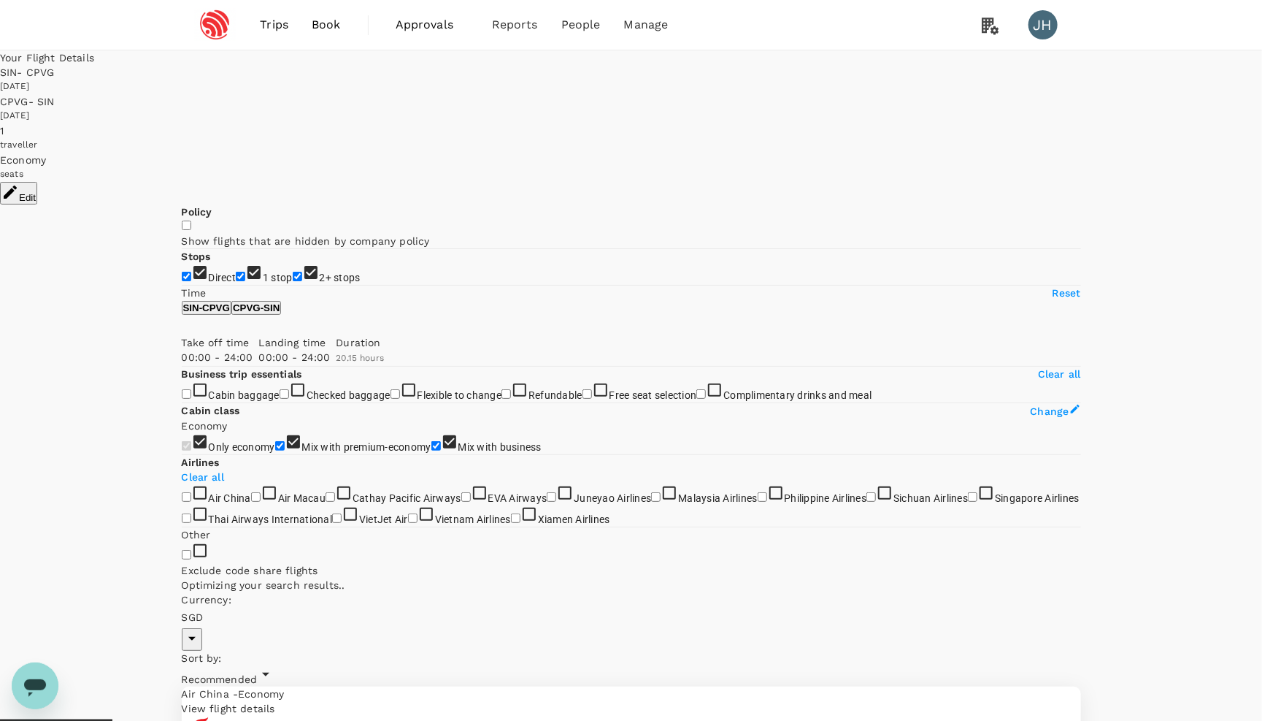
type input "1975"
